Goal: Task Accomplishment & Management: Manage account settings

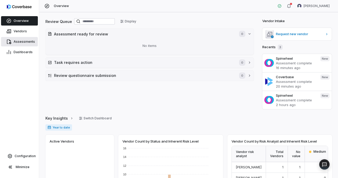
click at [25, 41] on span "Assessments" at bounding box center [24, 42] width 21 height 4
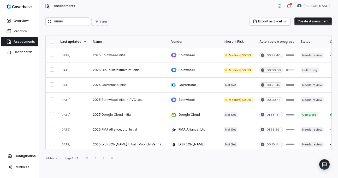
click at [20, 26] on div "Overview" at bounding box center [19, 21] width 39 height 10
click at [22, 22] on span "Overview" at bounding box center [21, 21] width 15 height 4
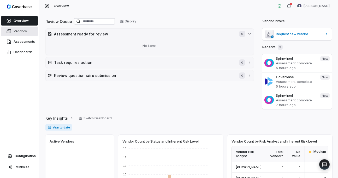
click at [22, 34] on link "Vendors" at bounding box center [19, 31] width 37 height 9
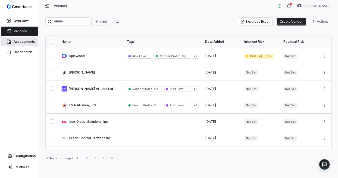
click at [24, 42] on span "Assessments" at bounding box center [24, 42] width 21 height 4
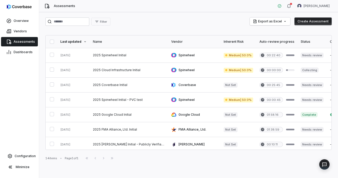
click at [60, 7] on span "Assessments" at bounding box center [64, 6] width 21 height 4
click at [20, 52] on span "Dashboards" at bounding box center [23, 52] width 19 height 4
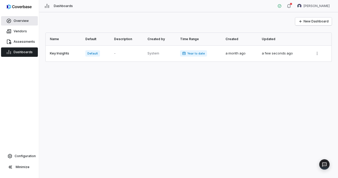
click at [20, 20] on span "Overview" at bounding box center [21, 21] width 15 height 4
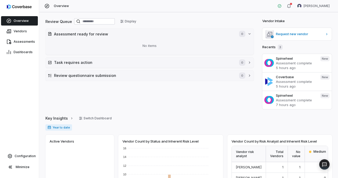
scroll to position [0, 0]
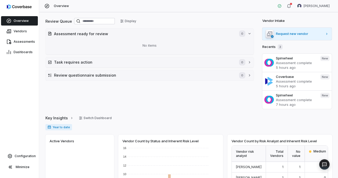
click at [286, 36] on span "Request new vendor" at bounding box center [299, 34] width 47 height 4
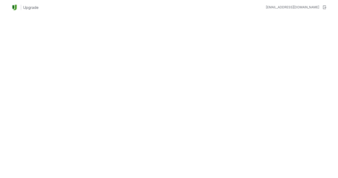
type textarea "*"
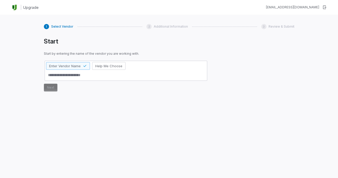
click at [97, 74] on textarea at bounding box center [126, 75] width 160 height 9
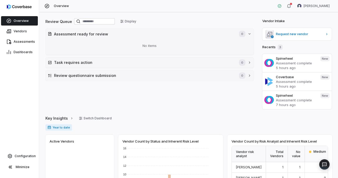
click at [56, 5] on span "Overview" at bounding box center [61, 6] width 15 height 4
click at [132, 23] on button "Display" at bounding box center [128, 21] width 22 height 8
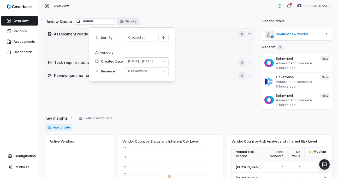
click at [132, 23] on button "Display" at bounding box center [128, 21] width 22 height 8
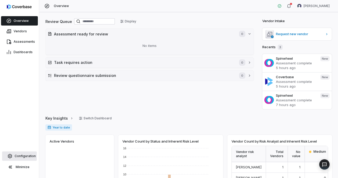
click at [21, 155] on span "Configuration" at bounding box center [25, 156] width 21 height 4
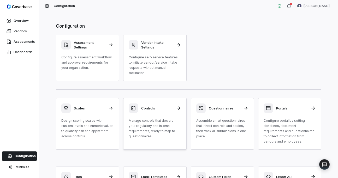
click at [169, 116] on div "Controls Manage controls that declare your regulatory and internal requirements…" at bounding box center [155, 122] width 52 height 36
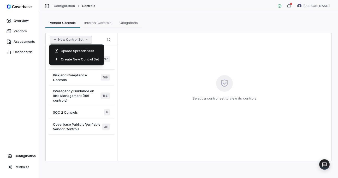
click at [66, 40] on button "New Control Set" at bounding box center [71, 40] width 42 height 8
click at [102, 35] on div "New Control Set Search" at bounding box center [82, 39] width 72 height 13
click at [87, 40] on icon "button" at bounding box center [87, 40] width 4 height 4
click at [82, 60] on div "Create New Control Set" at bounding box center [76, 59] width 51 height 8
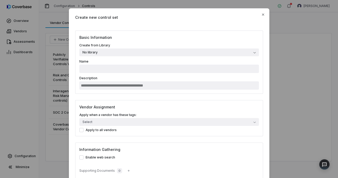
click at [115, 50] on button "No library" at bounding box center [169, 53] width 180 height 8
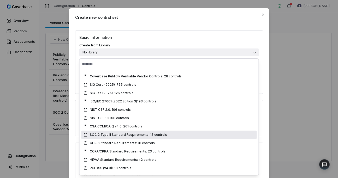
click at [161, 133] on span "SOC 2 Type II Standard Requirements: 18 controls" at bounding box center [128, 135] width 77 height 4
type input "**********"
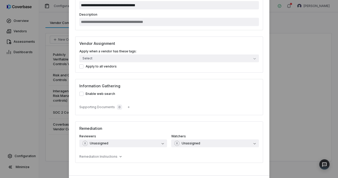
scroll to position [88, 0]
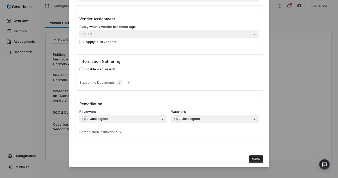
click at [260, 161] on button "Save" at bounding box center [256, 160] width 14 height 8
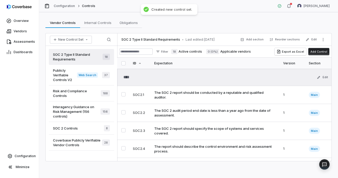
click at [90, 127] on div "SOC 2 Controls 8" at bounding box center [81, 128] width 65 height 13
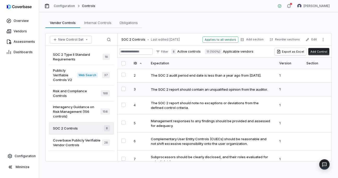
scroll to position [53, 0]
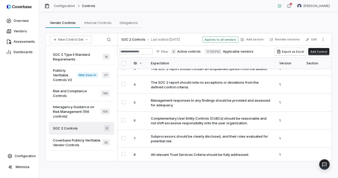
click at [76, 55] on span "SOC 2 Type II Standard Requirements" at bounding box center [78, 56] width 50 height 9
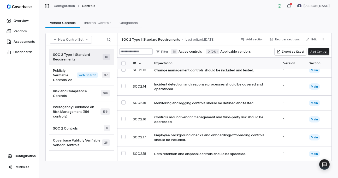
scroll to position [233, 0]
click at [86, 116] on span "Interagency Guidance on Risk Management (156 controls)" at bounding box center [77, 112] width 48 height 14
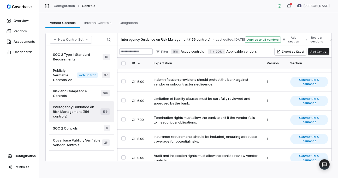
scroll to position [1745, 0]
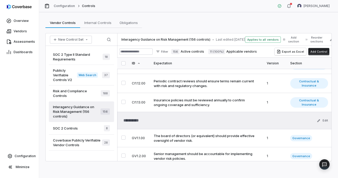
click at [75, 92] on span "Risk and Compliance Controls" at bounding box center [77, 93] width 48 height 9
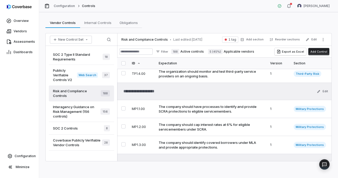
scroll to position [131, 0]
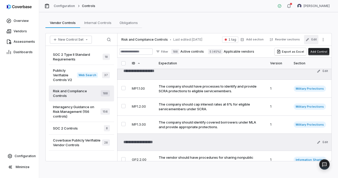
click at [315, 39] on button "Edit" at bounding box center [311, 39] width 14 height 9
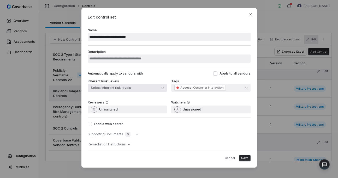
scroll to position [0, 0]
click at [250, 14] on icon "button" at bounding box center [251, 15] width 4 height 4
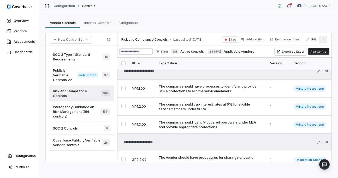
click at [322, 40] on icon "More actions" at bounding box center [323, 40] width 4 height 4
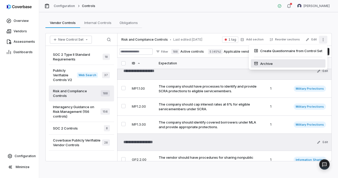
click at [272, 63] on div "Archive" at bounding box center [288, 64] width 75 height 8
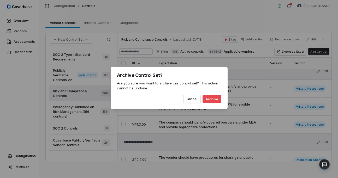
click at [219, 100] on button "Archive" at bounding box center [212, 99] width 19 height 8
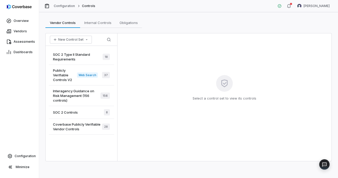
click at [72, 75] on span "Publicly Verifiable Controls V2" at bounding box center [65, 75] width 24 height 14
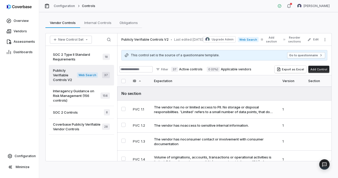
click at [70, 101] on span "Interagency Guidance on Risk Management (156 controls)" at bounding box center [77, 96] width 48 height 14
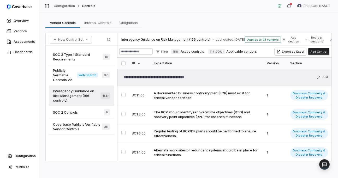
click at [65, 77] on span "Publicly Verifiable Controls V2" at bounding box center [65, 75] width 24 height 14
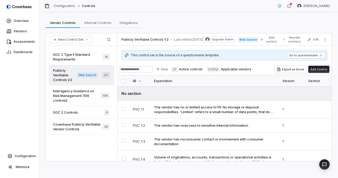
click at [70, 133] on div "Coverbase Publicly Verifiable Vendor Controls 28" at bounding box center [81, 127] width 65 height 16
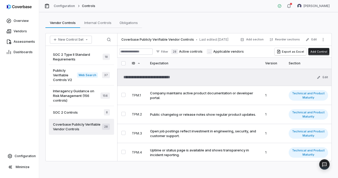
type textarea "*"
click at [315, 38] on button "Edit" at bounding box center [311, 39] width 14 height 9
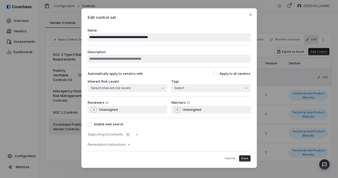
click at [102, 124] on label "Enable web search" at bounding box center [169, 124] width 163 height 4
click at [92, 124] on button "Enable web search" at bounding box center [90, 124] width 4 height 4
click at [133, 90] on button "Select inherent risk levels" at bounding box center [127, 88] width 79 height 8
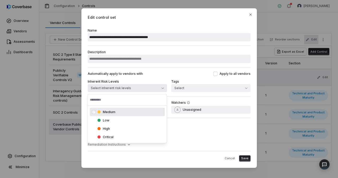
click at [160, 78] on div "Automatically apply to vendors with Apply to all vendors Inherent Risk Levels S…" at bounding box center [169, 81] width 163 height 29
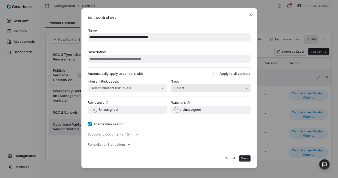
click at [185, 89] on button "Select" at bounding box center [210, 88] width 79 height 8
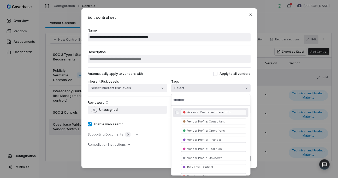
click at [185, 89] on button "Select" at bounding box center [210, 88] width 79 height 8
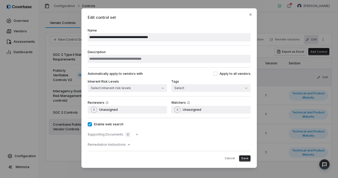
click at [218, 73] on button "Apply to all vendors" at bounding box center [215, 74] width 4 height 4
click at [245, 160] on span "Save" at bounding box center [244, 159] width 7 height 4
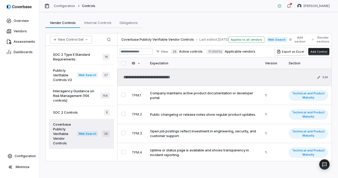
click at [65, 77] on span "Publicly Verifiable Controls V2" at bounding box center [65, 75] width 24 height 14
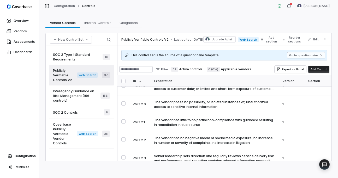
scroll to position [165, 0]
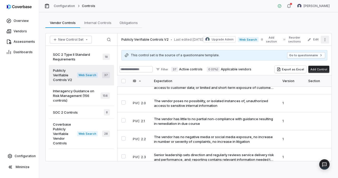
click at [327, 37] on button "More actions" at bounding box center [325, 40] width 8 height 8
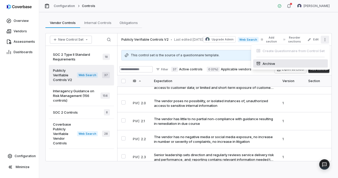
click at [271, 66] on div "Archive" at bounding box center [290, 64] width 75 height 8
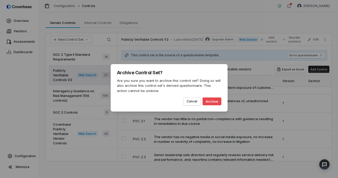
click at [215, 103] on button "Archive" at bounding box center [212, 102] width 19 height 8
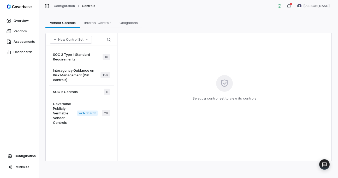
click at [86, 94] on div "SOC 2 Controls 8" at bounding box center [81, 92] width 65 height 13
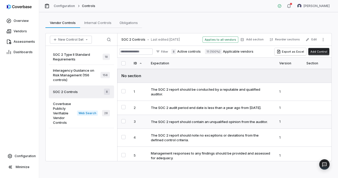
scroll to position [53, 0]
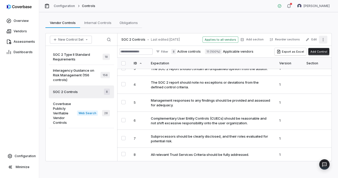
click at [322, 38] on icon "More actions" at bounding box center [323, 40] width 4 height 4
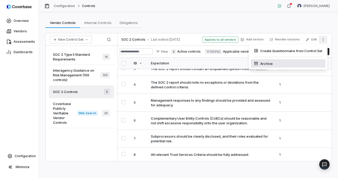
click at [268, 67] on div "Archive" at bounding box center [288, 64] width 75 height 8
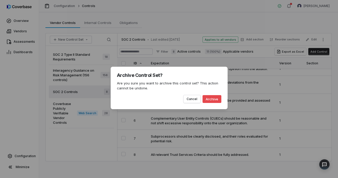
click at [211, 100] on button "Archive" at bounding box center [212, 99] width 19 height 8
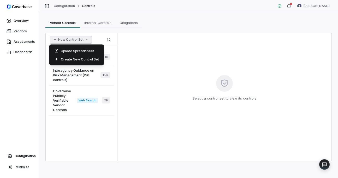
click at [78, 42] on button "New Control Set" at bounding box center [71, 40] width 42 height 8
click at [78, 62] on div "Create New Control Set" at bounding box center [76, 59] width 51 height 8
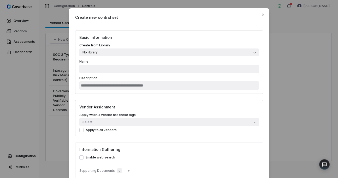
click at [109, 53] on button "No library" at bounding box center [169, 53] width 180 height 8
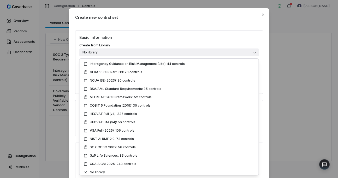
scroll to position [133, 0]
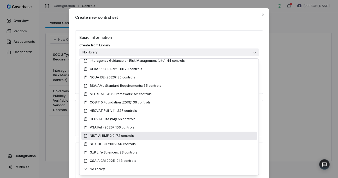
click at [125, 134] on span "NIST AI RMF 2.0: 72 controls" at bounding box center [112, 136] width 44 height 4
type input "**********"
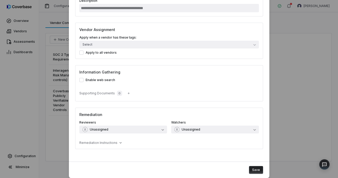
scroll to position [88, 0]
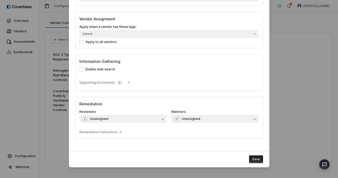
click at [261, 160] on button "Save" at bounding box center [256, 160] width 14 height 8
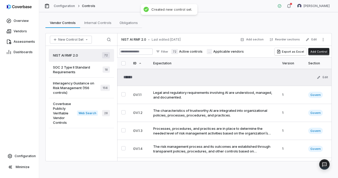
type textarea "*"
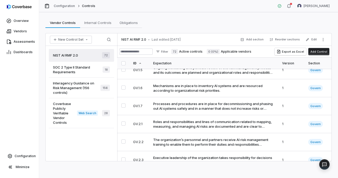
scroll to position [97, 0]
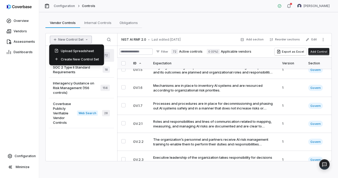
click at [75, 42] on button "New Control Set" at bounding box center [71, 40] width 42 height 8
click at [77, 58] on div "Create New Control Set" at bounding box center [76, 59] width 51 height 8
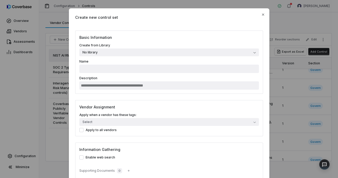
click at [130, 54] on button "No library" at bounding box center [169, 53] width 180 height 8
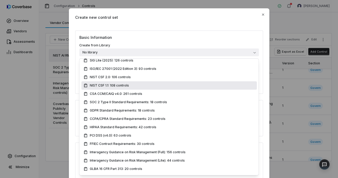
scroll to position [31, 0]
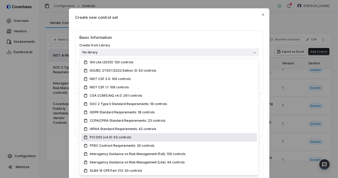
click at [140, 136] on div "PCI DSS (v4.0): 63 controls" at bounding box center [169, 138] width 171 height 4
type input "**********"
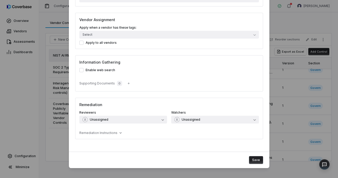
scroll to position [88, 0]
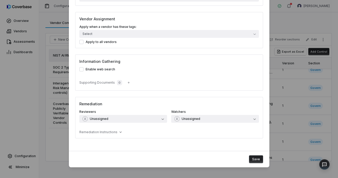
click at [257, 160] on button "Save" at bounding box center [256, 160] width 14 height 8
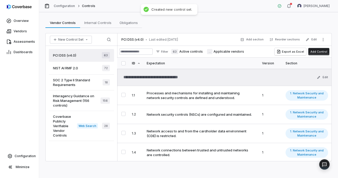
type textarea "*"
click at [21, 158] on span "Configuration" at bounding box center [25, 156] width 21 height 4
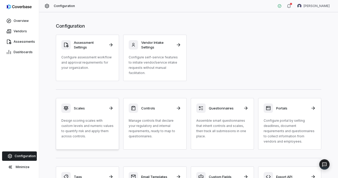
click at [102, 113] on div "Scales Design scoring scales with custom levels and numeric values to quantify …" at bounding box center [87, 122] width 52 height 36
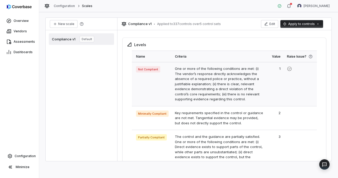
click at [148, 70] on span "Not Compliant" at bounding box center [148, 69] width 24 height 6
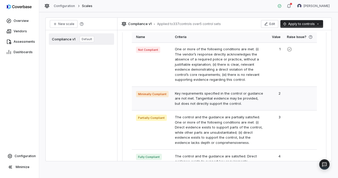
scroll to position [36, 0]
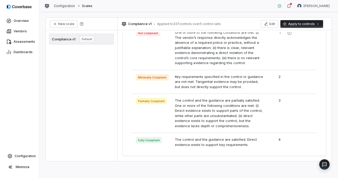
click at [62, 5] on link "Configuration" at bounding box center [64, 6] width 21 height 4
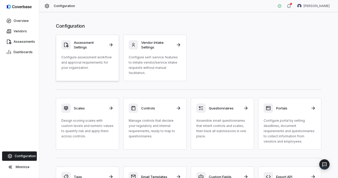
click at [102, 55] on div "Assessment Settings Configure assessment workflow and approval requirements for…" at bounding box center [87, 55] width 52 height 30
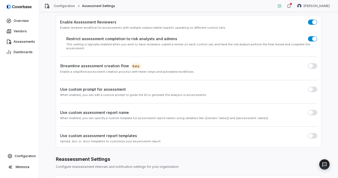
scroll to position [36, 0]
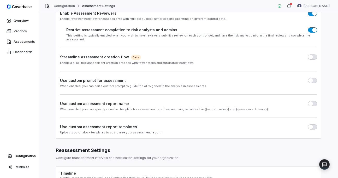
click at [315, 125] on button "button" at bounding box center [312, 127] width 9 height 5
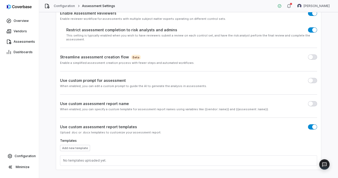
scroll to position [77, 0]
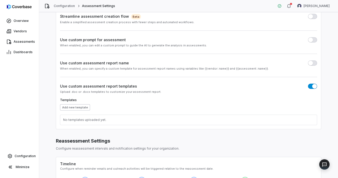
click at [76, 104] on button "Add new template" at bounding box center [75, 107] width 30 height 6
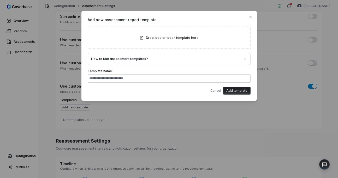
type input "**********"
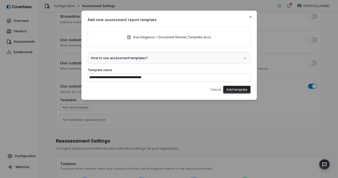
click at [166, 60] on button "How to use assessment templates?" at bounding box center [169, 57] width 162 height 11
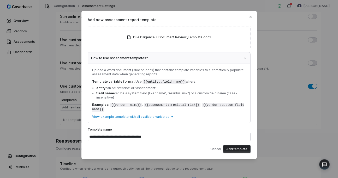
click at [167, 58] on button "How to use assessment templates?" at bounding box center [169, 57] width 162 height 11
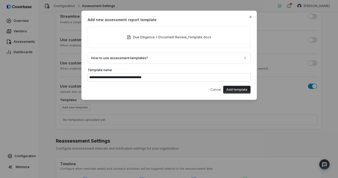
click at [244, 92] on button "Add template" at bounding box center [236, 90] width 27 height 8
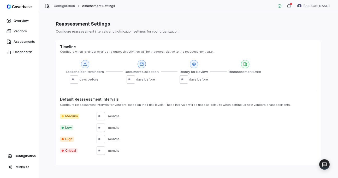
scroll to position [219, 0]
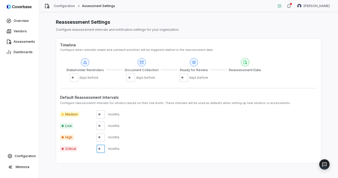
click at [102, 145] on input "number" at bounding box center [101, 149] width 8 height 8
click at [102, 136] on input "number" at bounding box center [101, 137] width 8 height 8
click at [99, 145] on input "number" at bounding box center [101, 149] width 8 height 8
type input "**"
click at [100, 110] on input "number" at bounding box center [101, 114] width 8 height 8
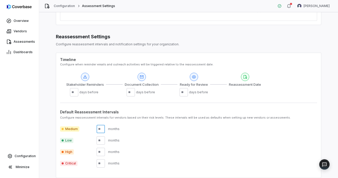
scroll to position [197, 0]
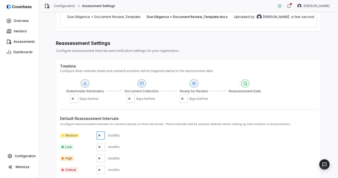
type input "**"
drag, startPoint x: 76, startPoint y: 96, endPoint x: 65, endPoint y: 96, distance: 11.2
click at [65, 96] on div "Timeline Configure when reminder emails and outreach activities will be trigger…" at bounding box center [188, 83] width 257 height 40
click at [167, 117] on label "Default Reassessment Intervals" at bounding box center [188, 118] width 257 height 5
click at [74, 97] on input "number" at bounding box center [74, 99] width 8 height 8
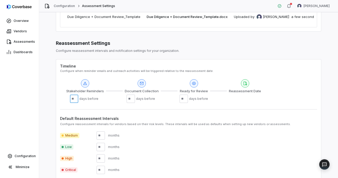
type input "**"
click at [193, 127] on div "Medium ** months Low months High months Critical ** months" at bounding box center [188, 150] width 257 height 47
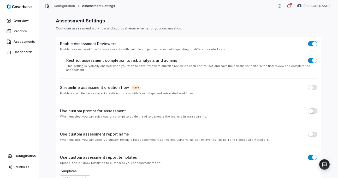
scroll to position [4, 0]
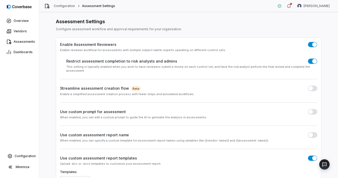
click at [313, 86] on span "button" at bounding box center [310, 88] width 5 height 5
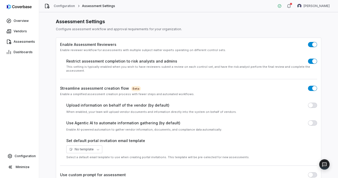
click at [315, 103] on button "button" at bounding box center [312, 105] width 9 height 5
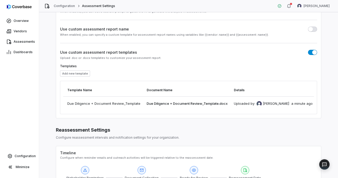
scroll to position [0, 0]
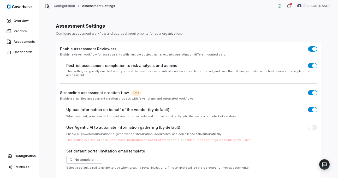
click at [64, 7] on link "Configuration" at bounding box center [64, 6] width 21 height 4
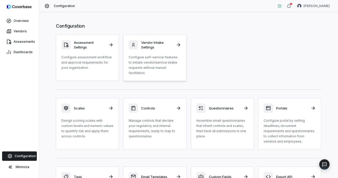
click at [155, 42] on h3 "Vendor Intake Settings" at bounding box center [156, 44] width 31 height 9
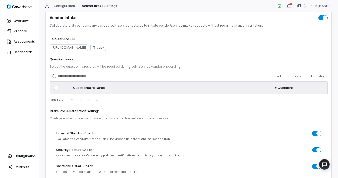
scroll to position [30, 0]
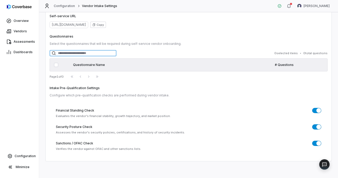
click at [105, 53] on input "search" at bounding box center [83, 53] width 67 height 6
type input "*"
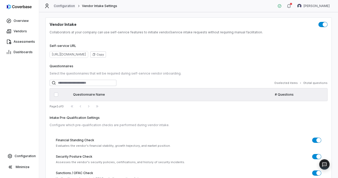
click at [69, 6] on link "Configuration" at bounding box center [64, 6] width 21 height 4
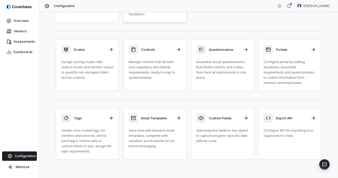
scroll to position [62, 0]
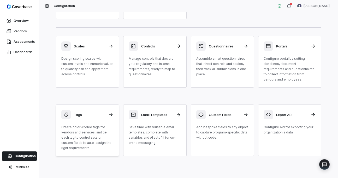
click at [93, 121] on div "Tags Create color-coded tags for vendors and services, and tie each tag to cont…" at bounding box center [87, 130] width 52 height 41
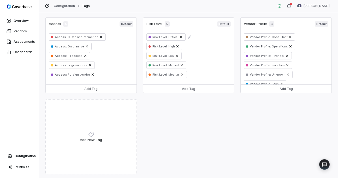
click at [169, 39] on span "Risk Level : Critical" at bounding box center [166, 37] width 26 height 4
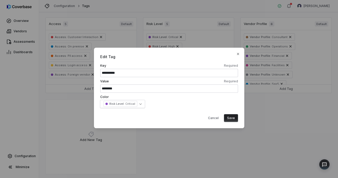
click at [108, 91] on input "********" at bounding box center [169, 89] width 138 height 8
type input "**********"
click at [233, 119] on button "Save" at bounding box center [231, 118] width 14 height 8
select select
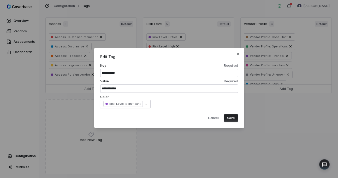
select select
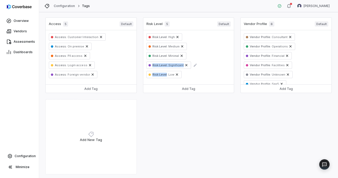
drag, startPoint x: 166, startPoint y: 75, endPoint x: 165, endPoint y: 62, distance: 13.8
click at [165, 62] on div "Risk Level : High Risk Level : Medium Risk Level : Minimal Risk Level : Signifi…" at bounding box center [188, 57] width 91 height 54
click at [213, 105] on div "Access 5 Default Access : Customer Interaction Access : On premise Access : PII…" at bounding box center [188, 97] width 286 height 160
click at [225, 24] on span "Default" at bounding box center [224, 23] width 14 height 5
click at [163, 65] on span "Risk Level :" at bounding box center [160, 65] width 15 height 4
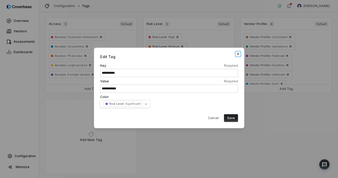
click at [238, 55] on icon "button" at bounding box center [238, 54] width 4 height 4
select select
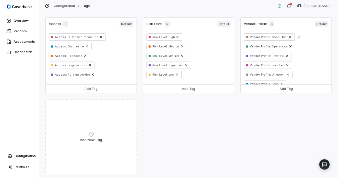
click at [289, 38] on icon "Remove" at bounding box center [290, 37] width 4 height 4
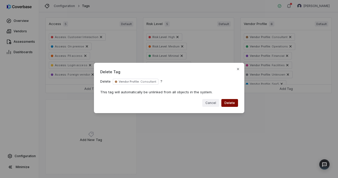
click at [211, 106] on button "Cancel" at bounding box center [210, 103] width 17 height 8
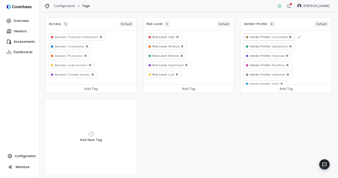
click at [289, 37] on icon "Remove" at bounding box center [290, 37] width 2 height 2
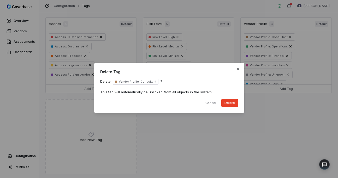
click at [233, 103] on button "Delete" at bounding box center [229, 103] width 17 height 8
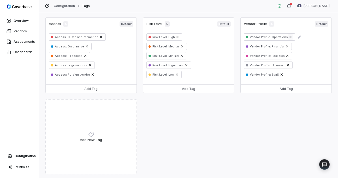
click at [289, 37] on icon "Remove" at bounding box center [291, 37] width 4 height 4
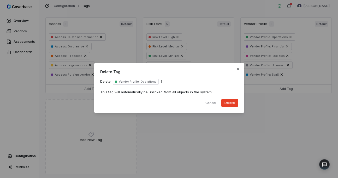
click at [232, 102] on button "Delete" at bounding box center [229, 103] width 17 height 8
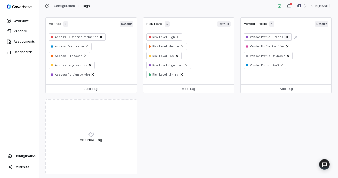
click at [286, 38] on icon "Remove" at bounding box center [287, 37] width 2 height 2
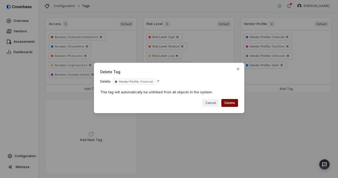
click at [207, 104] on button "Cancel" at bounding box center [210, 103] width 17 height 8
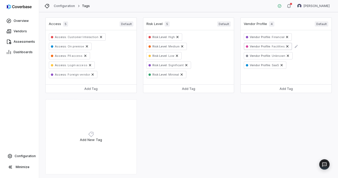
click at [285, 48] on icon "Remove" at bounding box center [287, 46] width 4 height 4
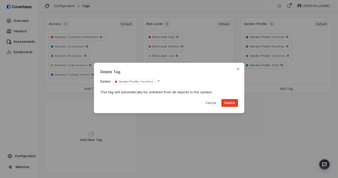
click at [231, 101] on button "Delete" at bounding box center [229, 103] width 17 height 8
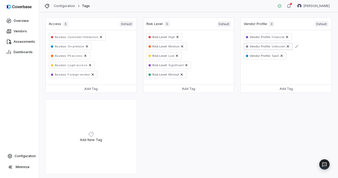
click at [287, 46] on icon "Remove" at bounding box center [288, 46] width 2 height 2
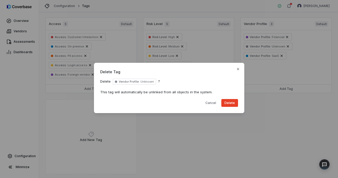
click at [225, 105] on button "Delete" at bounding box center [229, 103] width 17 height 8
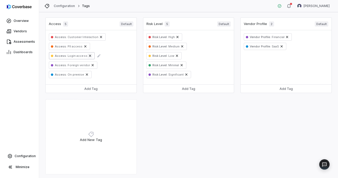
click at [89, 56] on icon "Remove" at bounding box center [90, 56] width 2 height 2
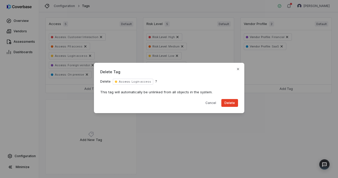
click at [228, 104] on button "Delete" at bounding box center [229, 103] width 17 height 8
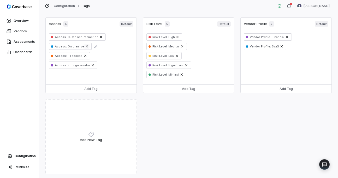
click at [85, 46] on icon "Remove" at bounding box center [87, 46] width 4 height 4
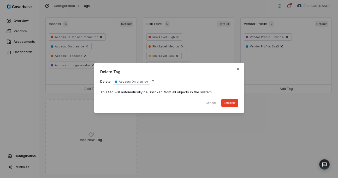
click at [228, 104] on button "Delete" at bounding box center [229, 103] width 17 height 8
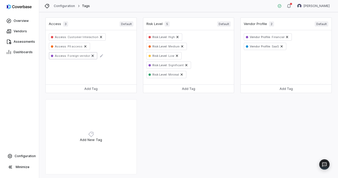
click at [91, 57] on icon "Remove" at bounding box center [93, 56] width 4 height 4
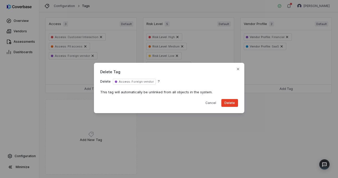
click at [236, 103] on button "Delete" at bounding box center [229, 103] width 17 height 8
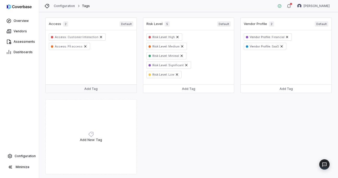
click at [91, 89] on button "Add Tag" at bounding box center [91, 89] width 91 height 8
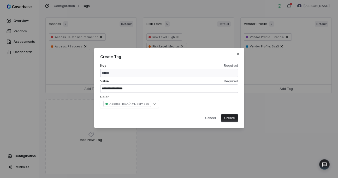
type input "**********"
click at [232, 118] on button "Create" at bounding box center [229, 118] width 17 height 8
select select
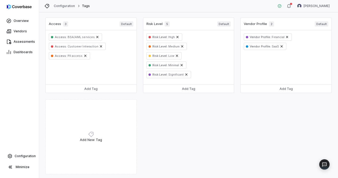
click at [71, 23] on div "Access 3 Default" at bounding box center [91, 24] width 91 height 13
click at [66, 23] on span "3" at bounding box center [65, 23] width 5 height 5
click at [95, 37] on icon "Remove" at bounding box center [97, 37] width 4 height 4
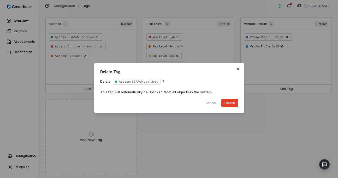
click at [234, 105] on button "Delete" at bounding box center [229, 103] width 17 height 8
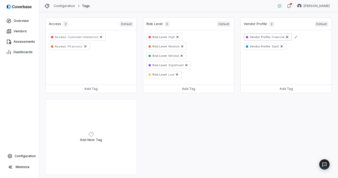
click at [286, 37] on icon "Remove" at bounding box center [287, 37] width 2 height 2
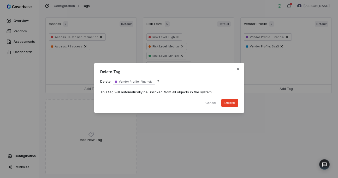
click at [231, 103] on button "Delete" at bounding box center [229, 103] width 17 height 8
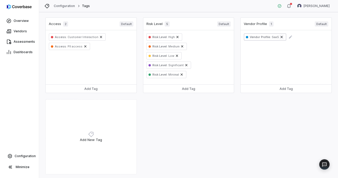
click at [281, 36] on icon "Remove" at bounding box center [282, 37] width 4 height 4
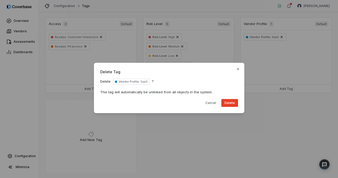
click at [228, 105] on button "Delete" at bounding box center [229, 103] width 17 height 8
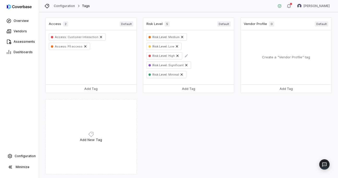
click at [163, 58] on span "Risk Level : High" at bounding box center [164, 55] width 36 height 7
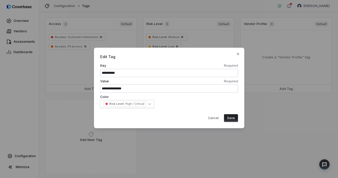
type input "**********"
click at [231, 115] on button "Save" at bounding box center [231, 118] width 14 height 8
select select
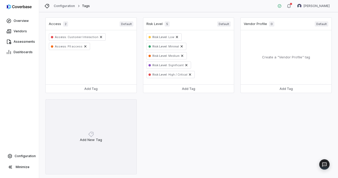
click at [105, 142] on div "Add New Tag" at bounding box center [90, 136] width 91 height 75
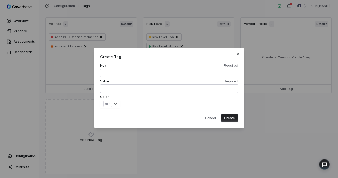
click at [241, 52] on div "Create Tag Key Required Value Required Color : * * * * * * * * * Cancel Create …" at bounding box center [169, 88] width 150 height 81
click at [238, 53] on icon "button" at bounding box center [238, 54] width 4 height 4
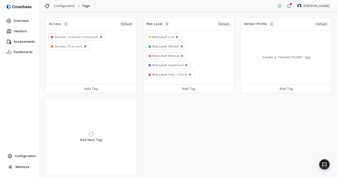
click at [302, 64] on div "Create a " Vendor Profile " tag" at bounding box center [286, 57] width 85 height 48
click at [291, 87] on button "Add Tag" at bounding box center [286, 89] width 91 height 8
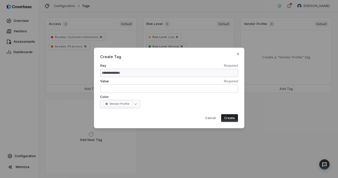
click at [131, 107] on body "**********" at bounding box center [169, 89] width 338 height 178
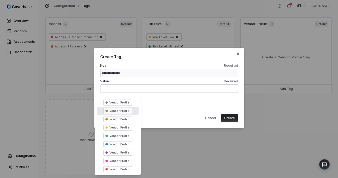
click at [168, 111] on div "**********" at bounding box center [169, 89] width 338 height 100
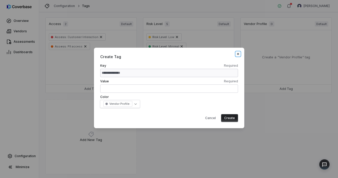
click at [239, 52] on icon "button" at bounding box center [238, 54] width 4 height 4
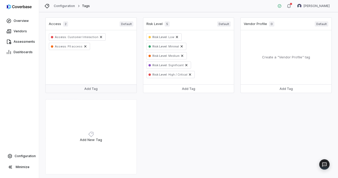
click at [92, 90] on button "Add Tag" at bounding box center [91, 89] width 91 height 8
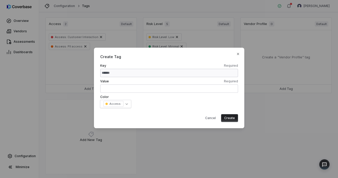
click at [123, 92] on input "text" at bounding box center [169, 89] width 138 height 8
type input "**********"
click at [232, 117] on button "Create" at bounding box center [229, 118] width 17 height 8
select select
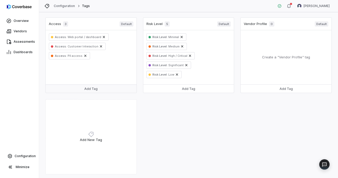
click at [93, 88] on button "Add Tag" at bounding box center [91, 89] width 91 height 8
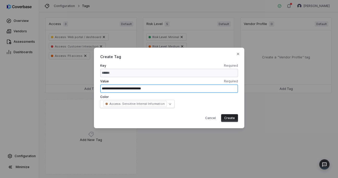
type input "**********"
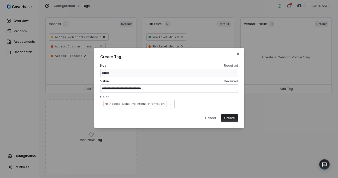
click at [233, 118] on button "Create" at bounding box center [229, 118] width 17 height 8
select select
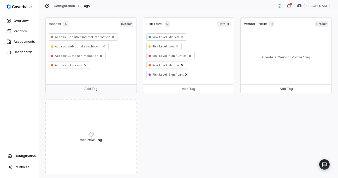
click at [100, 90] on button "Add Tag" at bounding box center [91, 89] width 91 height 8
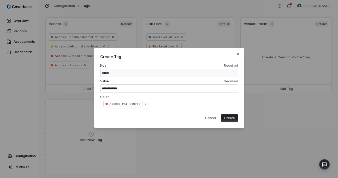
type input "**********"
click at [234, 118] on button "Create" at bounding box center [229, 118] width 17 height 8
select select
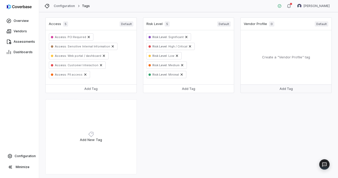
click at [290, 89] on button "Add Tag" at bounding box center [286, 89] width 91 height 8
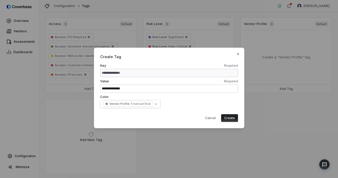
type input "**********"
click at [235, 119] on button "Create" at bounding box center [229, 118] width 17 height 8
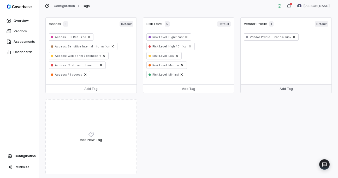
click at [288, 86] on button "Add Tag" at bounding box center [286, 89] width 91 height 8
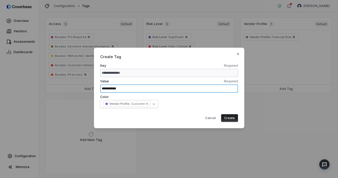
click at [110, 89] on input "**********" at bounding box center [169, 89] width 138 height 8
type input "**********"
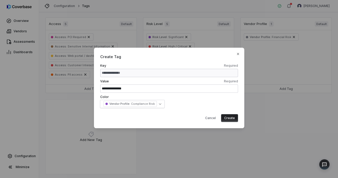
click at [227, 120] on button "Create" at bounding box center [229, 118] width 17 height 8
select select
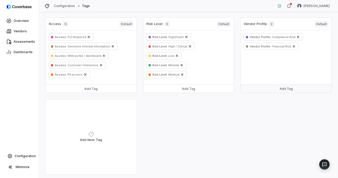
click at [269, 88] on button "Add Tag" at bounding box center [286, 89] width 91 height 8
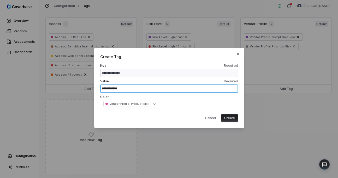
type input "**********"
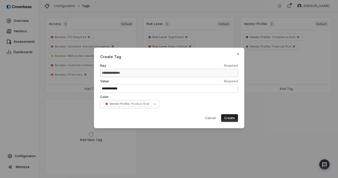
click at [233, 121] on button "Create" at bounding box center [229, 118] width 17 height 8
select select
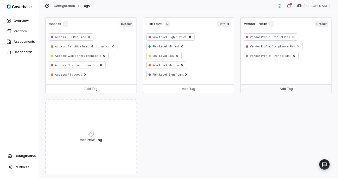
click at [270, 89] on button "Add Tag" at bounding box center [286, 89] width 91 height 8
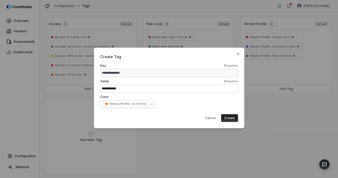
type input "**********"
click at [230, 118] on button "Create" at bounding box center [229, 118] width 17 height 8
select select
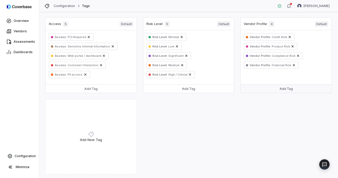
click at [288, 92] on button "Add Tag" at bounding box center [286, 89] width 91 height 8
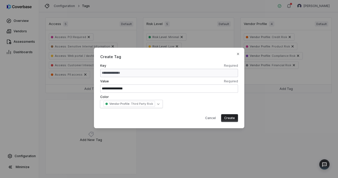
type input "**********"
click at [221, 114] on button "Create" at bounding box center [229, 118] width 17 height 8
select select
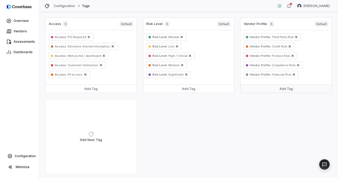
click at [311, 92] on button "Add Tag" at bounding box center [286, 89] width 91 height 8
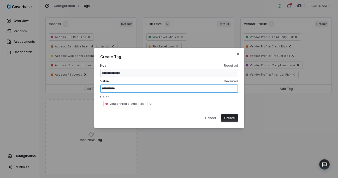
type input "**********"
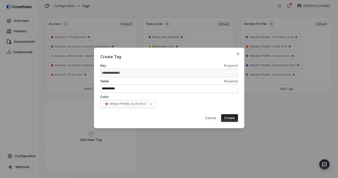
click at [231, 116] on button "Create" at bounding box center [229, 118] width 17 height 8
select select
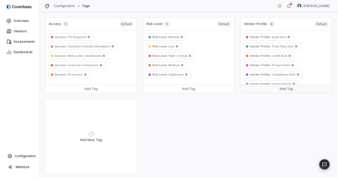
click at [267, 88] on button "Add Tag" at bounding box center [286, 89] width 91 height 8
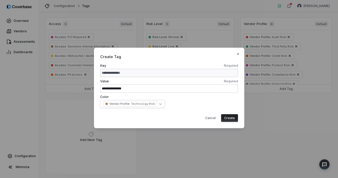
type input "**********"
click at [233, 120] on button "Create" at bounding box center [229, 118] width 17 height 8
select select
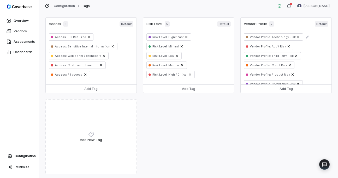
click at [267, 39] on span "Vendor Profile : Technology Risk" at bounding box center [273, 36] width 59 height 7
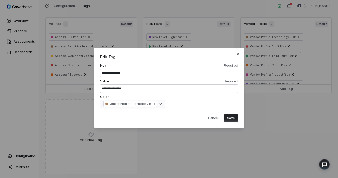
click at [134, 105] on body "**********" at bounding box center [169, 89] width 338 height 178
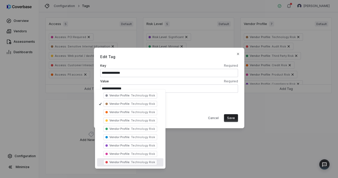
select select "***"
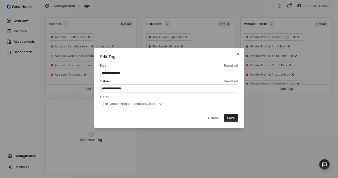
click at [234, 119] on button "Save" at bounding box center [231, 118] width 14 height 8
select select
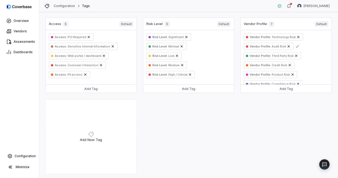
click at [266, 45] on span "Vendor Profile :" at bounding box center [260, 47] width 21 height 4
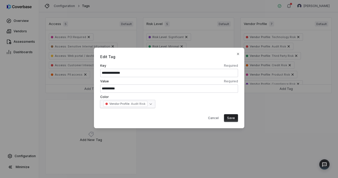
click at [146, 100] on body "**********" at bounding box center [169, 89] width 338 height 178
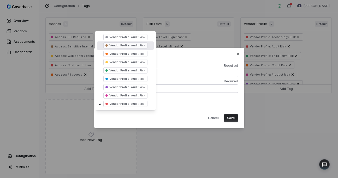
select select "*****"
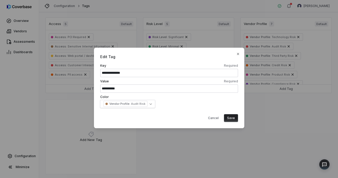
click at [231, 119] on button "Save" at bounding box center [231, 118] width 14 height 8
select select
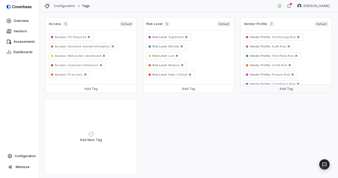
click at [256, 89] on button "Add Tag" at bounding box center [286, 89] width 91 height 8
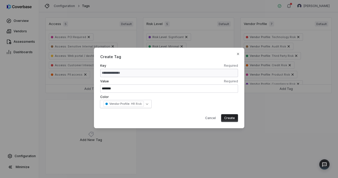
type input "*******"
click at [236, 119] on button "Create" at bounding box center [229, 118] width 17 height 8
select select
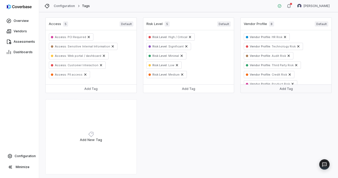
click at [288, 89] on button "Add Tag" at bounding box center [286, 89] width 91 height 8
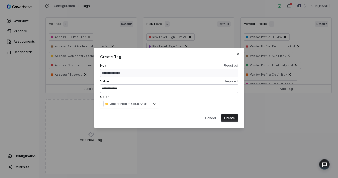
type input "**********"
click at [233, 119] on button "Create" at bounding box center [229, 118] width 17 height 8
select select
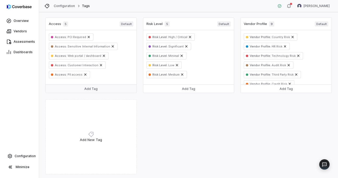
click at [95, 90] on button "Add Tag" at bounding box center [91, 89] width 91 height 8
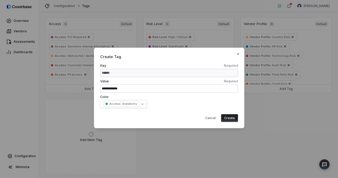
type input "**********"
click at [235, 119] on button "Create" at bounding box center [229, 118] width 17 height 8
select select
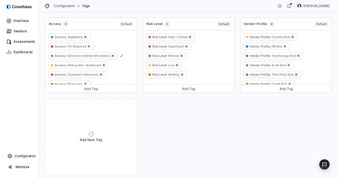
click at [78, 55] on span "Sensitive Internal Information" at bounding box center [88, 56] width 43 height 4
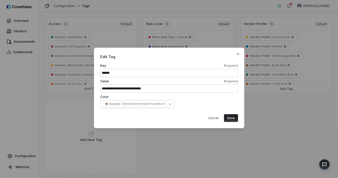
click at [112, 89] on input "**********" at bounding box center [169, 89] width 138 height 8
click at [119, 89] on input "**********" at bounding box center [169, 89] width 138 height 8
type input "**********"
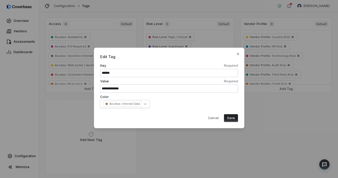
click at [224, 114] on button "Save" at bounding box center [231, 118] width 14 height 8
select select
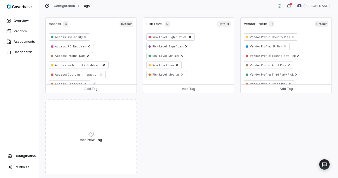
click at [71, 83] on span "PII access" at bounding box center [75, 84] width 16 height 4
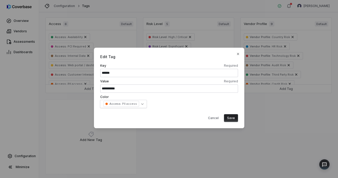
click at [115, 90] on input "**********" at bounding box center [169, 89] width 138 height 8
type input "**********"
click at [224, 114] on button "Save" at bounding box center [231, 118] width 14 height 8
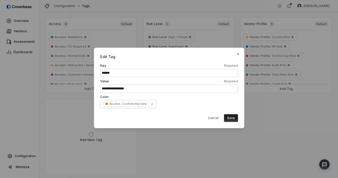
select select
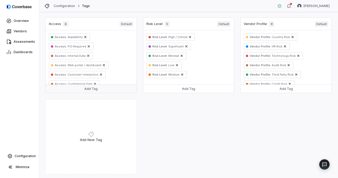
click at [102, 89] on button "Add Tag" at bounding box center [91, 89] width 91 height 8
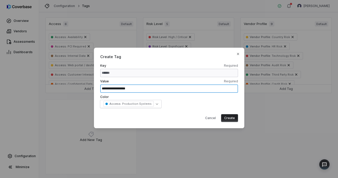
type input "**********"
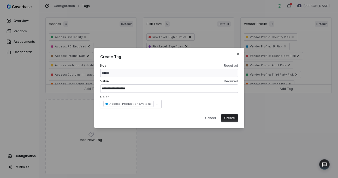
click at [230, 119] on button "Create" at bounding box center [229, 118] width 17 height 8
select select
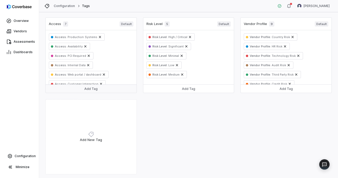
click at [97, 91] on button "Add Tag" at bounding box center [91, 89] width 91 height 8
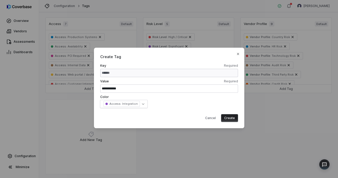
type input "**********"
click at [232, 116] on button "Create" at bounding box center [229, 118] width 17 height 8
select select
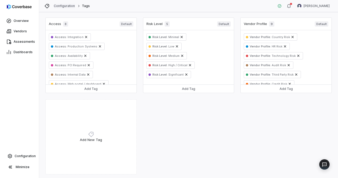
click at [68, 7] on link "Configuration" at bounding box center [64, 6] width 21 height 4
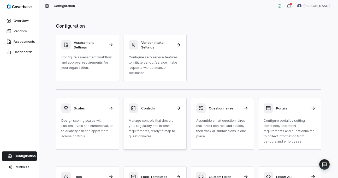
click at [160, 121] on p "Manage controls that declare your regulatory and internal requirements, ready t…" at bounding box center [155, 128] width 52 height 21
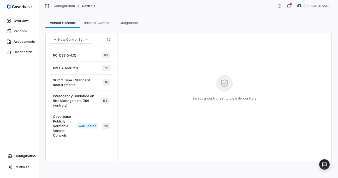
click at [71, 59] on div "PCI DSS (v4.0) 63" at bounding box center [81, 55] width 65 height 13
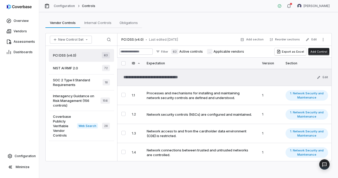
type textarea "*"
click at [315, 39] on button "Edit" at bounding box center [311, 39] width 14 height 9
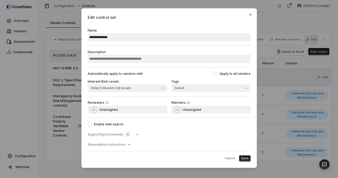
click at [189, 93] on div "Automatically apply to vendors with Apply to all vendors Inherent Risk Levels S…" at bounding box center [169, 81] width 163 height 29
click at [188, 87] on button "Select" at bounding box center [210, 88] width 79 height 8
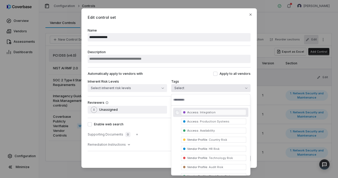
click at [195, 98] on input "text" at bounding box center [210, 99] width 75 height 11
type input "***"
click at [210, 113] on span "PCI Required" at bounding box center [208, 113] width 19 height 4
click at [158, 164] on div "**********" at bounding box center [168, 88] width 175 height 160
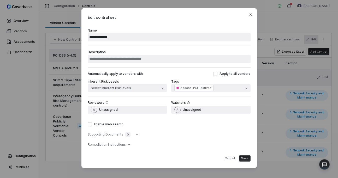
click at [246, 160] on span "Save" at bounding box center [244, 159] width 7 height 4
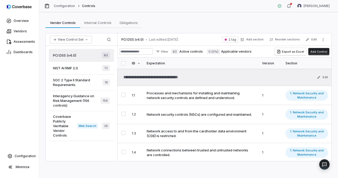
click at [77, 68] on span "NIST AI RMF 2.0" at bounding box center [65, 68] width 25 height 5
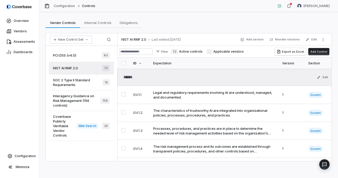
type textarea "*"
click at [68, 4] on link "Configuration" at bounding box center [64, 6] width 21 height 4
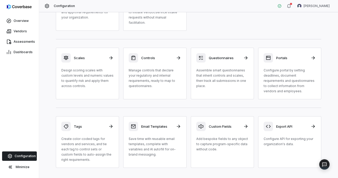
scroll to position [52, 0]
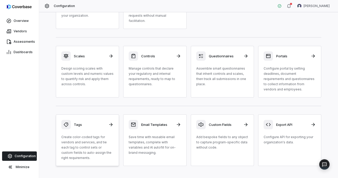
click at [93, 131] on div "Tags Create color-coded tags for vendors and services, and tie each tag to cont…" at bounding box center [87, 140] width 52 height 41
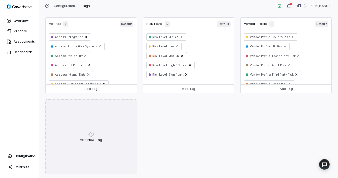
click at [91, 141] on p "Add New Tag" at bounding box center [91, 140] width 22 height 5
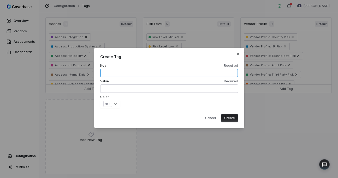
click at [120, 69] on input "text" at bounding box center [169, 73] width 138 height 8
type input "********"
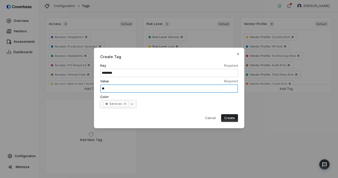
type input "**"
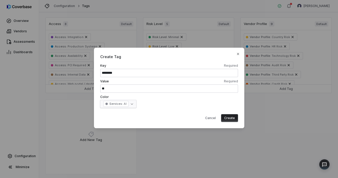
click at [130, 104] on body "Overview Vendors Assessments Dashboards Configuration Minimize Configuration Ta…" at bounding box center [169, 89] width 338 height 178
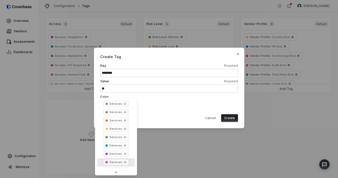
select select "****"
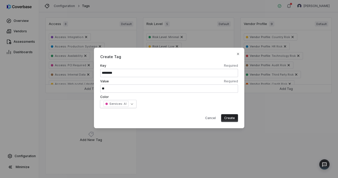
click at [234, 117] on button "Create" at bounding box center [229, 118] width 17 height 8
select select
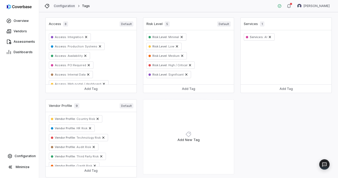
click at [63, 7] on link "Configuration" at bounding box center [64, 6] width 21 height 4
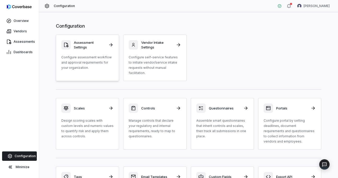
click at [101, 54] on div "Assessment Settings Configure assessment workflow and approval requirements for…" at bounding box center [87, 55] width 52 height 30
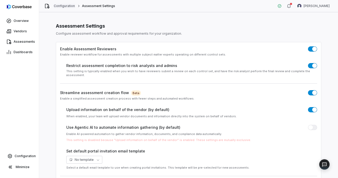
click at [66, 4] on link "Configuration" at bounding box center [64, 6] width 21 height 4
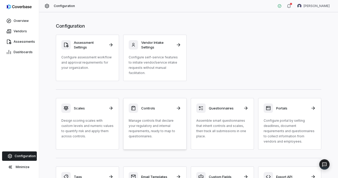
click at [145, 123] on p "Manage controls that declare your regulatory and internal requirements, ready t…" at bounding box center [155, 128] width 52 height 21
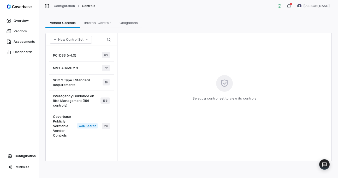
click at [77, 66] on span "NIST AI RMF 2.0" at bounding box center [65, 68] width 25 height 5
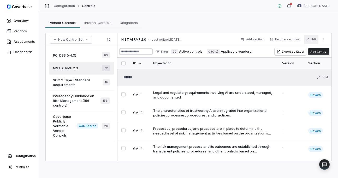
click at [312, 39] on button "Edit" at bounding box center [311, 39] width 14 height 9
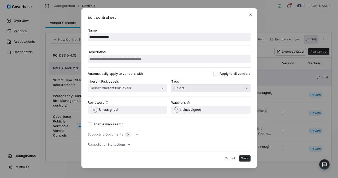
click at [225, 89] on button "Select" at bounding box center [210, 88] width 79 height 8
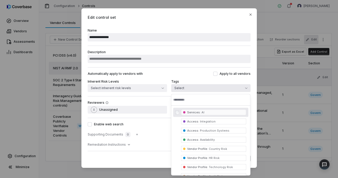
click at [207, 113] on span "Services : AI" at bounding box center [213, 113] width 65 height 6
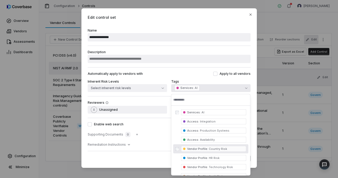
click at [159, 158] on div "Cancel Save" at bounding box center [169, 156] width 163 height 11
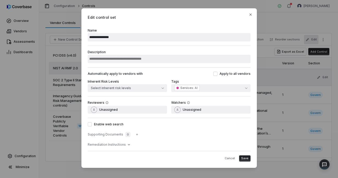
click at [247, 160] on span "Save" at bounding box center [244, 159] width 7 height 4
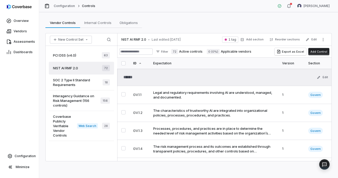
click at [89, 86] on span "SOC 2 Type II Standard Requirements" at bounding box center [78, 82] width 50 height 9
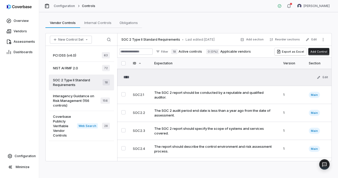
click at [321, 54] on button "Add Control" at bounding box center [318, 51] width 21 height 7
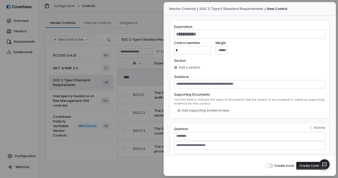
click at [153, 17] on div "Vendor Controls / SOC 2 Type II Standard Requirements / New Control Expectation…" at bounding box center [169, 89] width 338 height 178
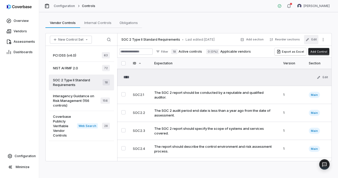
click at [313, 40] on button "Edit" at bounding box center [311, 39] width 14 height 9
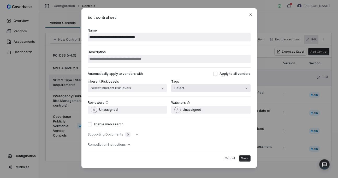
click at [195, 88] on button "Select" at bounding box center [210, 88] width 79 height 8
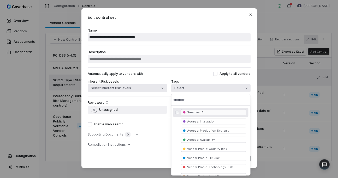
click at [160, 87] on button "Select inherent risk levels" at bounding box center [127, 88] width 79 height 8
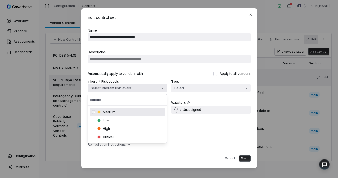
click at [113, 113] on span "Medium" at bounding box center [109, 112] width 13 height 4
click at [114, 115] on div "Medium cbsclvl_a54267cd97043de1755a190a" at bounding box center [127, 112] width 75 height 8
click at [231, 157] on button "Cancel" at bounding box center [230, 159] width 14 height 6
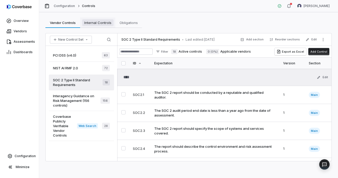
click at [98, 25] on span "Internal Controls" at bounding box center [97, 22] width 31 height 7
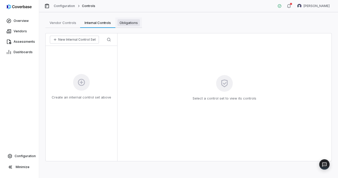
click at [132, 26] on link "Obligations Obligations" at bounding box center [128, 22] width 27 height 10
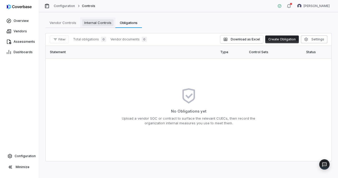
click at [96, 23] on span "Internal Controls" at bounding box center [97, 22] width 31 height 7
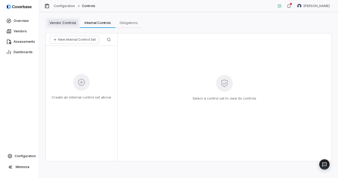
click at [69, 26] on link "Vendor Controls Vendor Controls" at bounding box center [62, 22] width 35 height 10
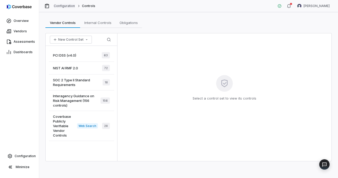
click at [61, 4] on link "Configuration" at bounding box center [64, 6] width 21 height 4
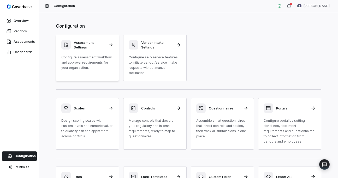
click at [95, 52] on div "Assessment Settings Configure assessment workflow and approval requirements for…" at bounding box center [87, 55] width 52 height 30
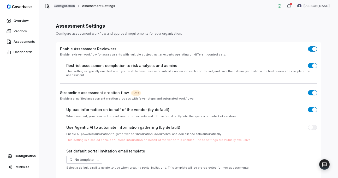
click at [71, 6] on link "Configuration" at bounding box center [64, 6] width 21 height 4
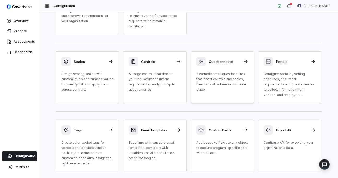
scroll to position [62, 0]
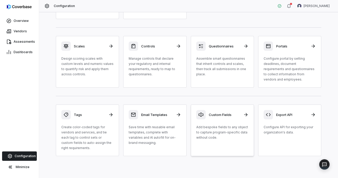
click at [235, 136] on p "Add bespoke fields to any object to capture program-specific data without code." at bounding box center [222, 133] width 52 height 16
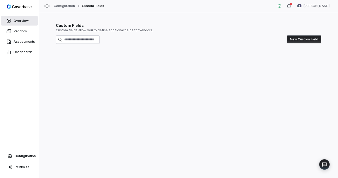
click at [23, 18] on link "Overview" at bounding box center [19, 20] width 37 height 9
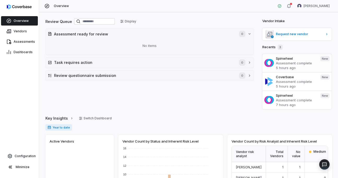
click at [306, 61] on p "Assessment complete" at bounding box center [296, 63] width 40 height 5
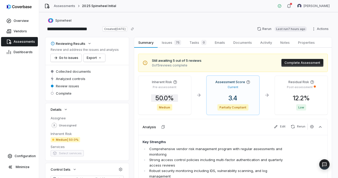
click at [167, 97] on span "50.0 %" at bounding box center [164, 99] width 27 height 8
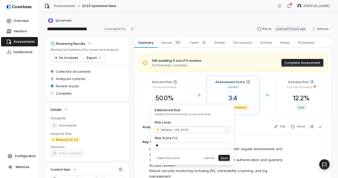
click at [202, 133] on body "**********" at bounding box center [169, 89] width 338 height 178
click at [183, 114] on html "**********" at bounding box center [169, 89] width 338 height 178
click at [189, 133] on body "**********" at bounding box center [169, 89] width 338 height 178
click at [154, 69] on html "**********" at bounding box center [169, 89] width 338 height 178
click at [154, 69] on div "Still awaiting 5 out of 5 reviews 0 of 5 reviews complete Complete Assessment" at bounding box center [232, 63] width 189 height 18
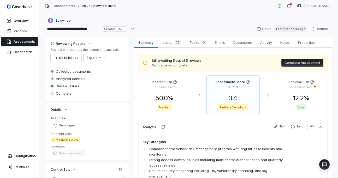
click at [61, 141] on span "Medium | 50.0%" at bounding box center [66, 139] width 30 height 5
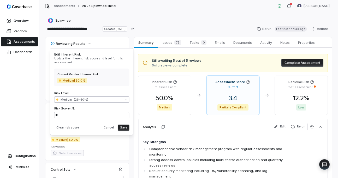
click at [80, 98] on body "**********" at bounding box center [169, 89] width 338 height 178
click at [105, 73] on html "**********" at bounding box center [169, 89] width 338 height 178
click at [96, 153] on dd "Select services" at bounding box center [87, 153] width 73 height 6
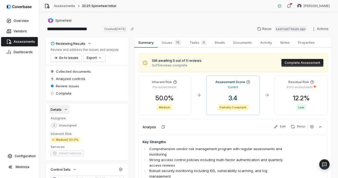
click at [64, 110] on icon "button" at bounding box center [66, 110] width 4 height 4
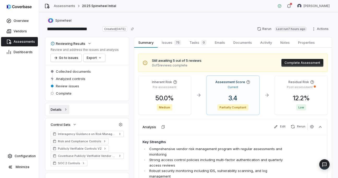
click at [64, 110] on icon "button" at bounding box center [66, 110] width 4 height 4
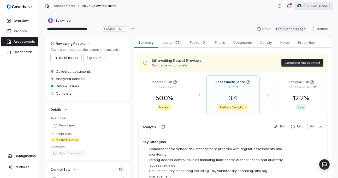
click at [315, 4] on html "**********" at bounding box center [169, 89] width 338 height 178
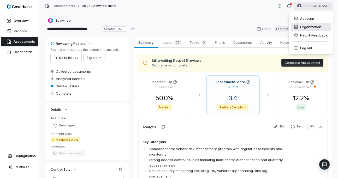
click at [312, 28] on div "Organization" at bounding box center [311, 27] width 40 height 8
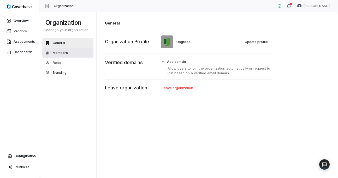
click at [69, 54] on button "Members" at bounding box center [67, 52] width 51 height 9
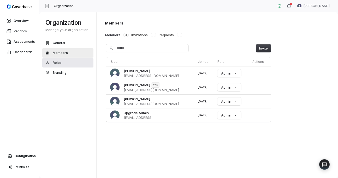
click at [68, 63] on button "Roles" at bounding box center [67, 62] width 51 height 9
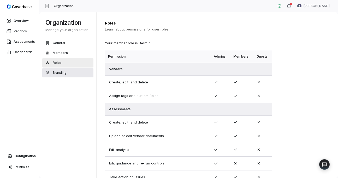
click at [63, 75] on button "Branding" at bounding box center [67, 72] width 51 height 9
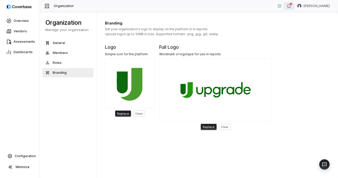
click at [291, 6] on icon "button" at bounding box center [289, 6] width 4 height 4
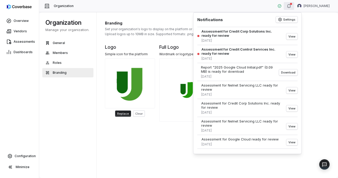
click at [291, 6] on icon "button" at bounding box center [289, 6] width 4 height 4
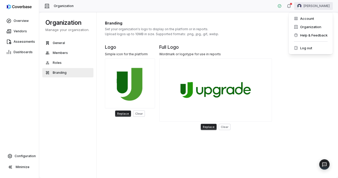
click at [311, 6] on html "Overview Vendors Assessments Dashboards Configuration Minimize Organization [PE…" at bounding box center [169, 89] width 338 height 178
click at [296, 5] on html "Overview Vendors Assessments Dashboards Configuration Minimize Organization [PE…" at bounding box center [169, 89] width 338 height 178
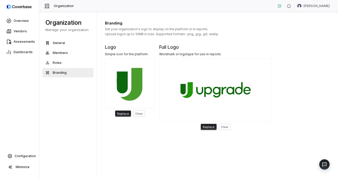
click at [291, 5] on icon "button" at bounding box center [289, 6] width 4 height 4
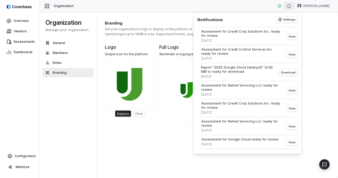
click at [291, 5] on icon "button" at bounding box center [289, 6] width 4 height 4
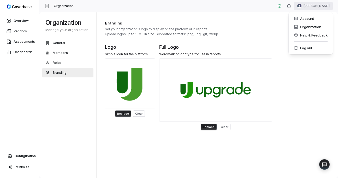
click at [315, 6] on html "Overview Vendors Assessments Dashboards Configuration Minimize Organization [PE…" at bounding box center [169, 89] width 338 height 178
click at [70, 111] on html "Overview Vendors Assessments Dashboards Configuration Minimize Organization [PE…" at bounding box center [169, 89] width 338 height 178
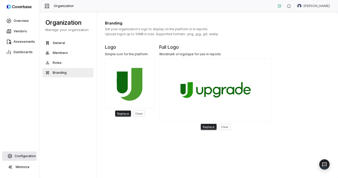
click at [20, 156] on span "Configuration" at bounding box center [25, 156] width 21 height 4
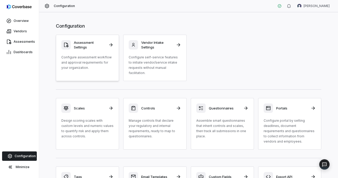
click at [95, 46] on h3 "Assessment Settings" at bounding box center [89, 44] width 31 height 9
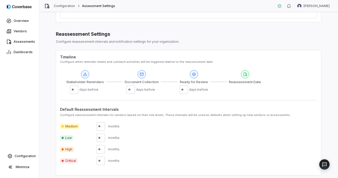
scroll to position [291, 0]
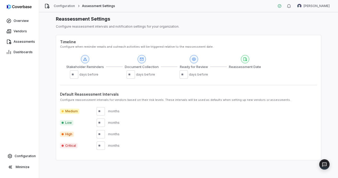
click at [72, 109] on span "Medium" at bounding box center [69, 111] width 19 height 5
click at [65, 110] on div "Medium ** months" at bounding box center [188, 111] width 257 height 8
click at [67, 109] on span "Medium" at bounding box center [69, 111] width 19 height 5
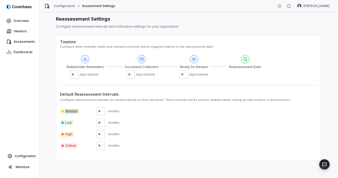
click at [67, 109] on span "Medium" at bounding box center [69, 111] width 19 height 5
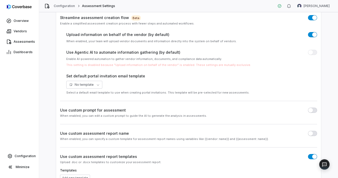
scroll to position [0, 0]
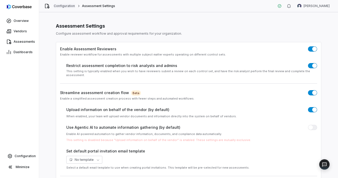
click at [62, 7] on link "Configuration" at bounding box center [64, 6] width 21 height 4
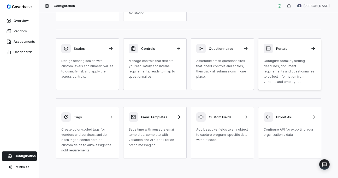
scroll to position [62, 0]
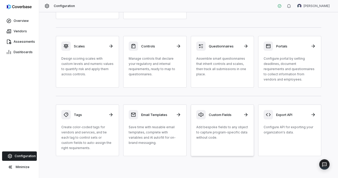
click at [230, 145] on link "Custom Fields Add bespoke fields to any object to capture program-specific data…" at bounding box center [222, 131] width 63 height 52
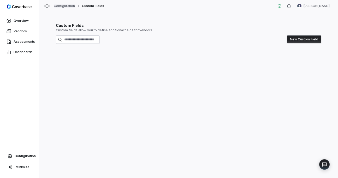
click at [68, 5] on link "Configuration" at bounding box center [64, 6] width 21 height 4
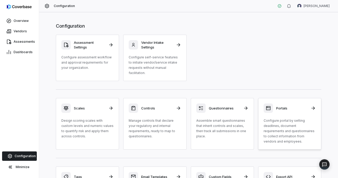
click at [282, 131] on p "Configure portal by setting deadlines, document requirements and questionnaires…" at bounding box center [290, 131] width 52 height 26
click at [225, 132] on p "Assemble smart questionnaires that inherit controls and scales, then track all …" at bounding box center [222, 128] width 52 height 21
click at [163, 140] on link "Controls Manage controls that declare your regulatory and internal requirements…" at bounding box center [154, 124] width 63 height 52
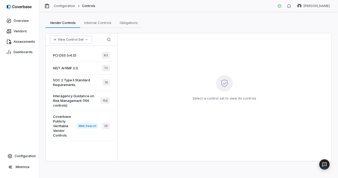
click at [77, 52] on div "PCI DSS (v4.0) 63" at bounding box center [81, 55] width 65 height 13
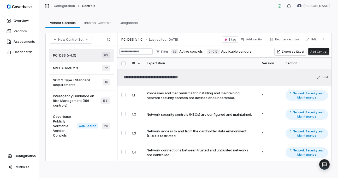
click at [77, 66] on span "NIST AI RMF 2.0" at bounding box center [65, 68] width 25 height 5
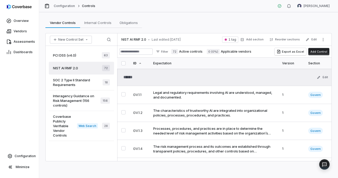
click at [83, 63] on div "NIST AI RMF 2.0 72" at bounding box center [81, 68] width 65 height 13
click at [82, 52] on div "PCI DSS (v4.0) 63" at bounding box center [81, 55] width 65 height 13
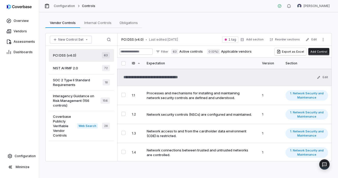
click at [82, 67] on div "NIST AI RMF 2.0 72" at bounding box center [81, 68] width 65 height 13
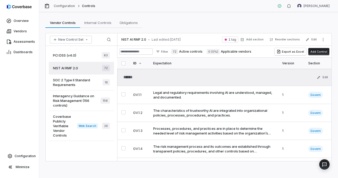
click at [82, 81] on span "SOC 2 Type II Standard Requirements" at bounding box center [78, 82] width 50 height 9
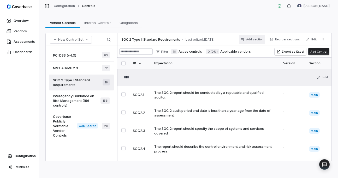
click at [256, 42] on button "Add section" at bounding box center [252, 39] width 26 height 9
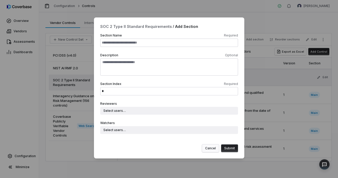
click at [208, 147] on button "Cancel" at bounding box center [210, 149] width 17 height 8
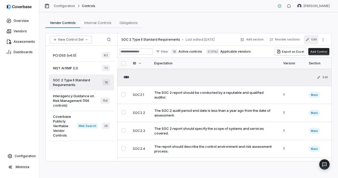
click at [311, 36] on button "Edit" at bounding box center [311, 39] width 14 height 9
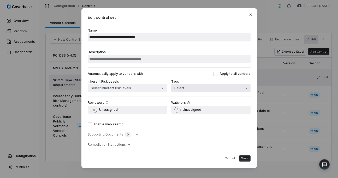
click at [222, 86] on button "Select" at bounding box center [210, 88] width 79 height 8
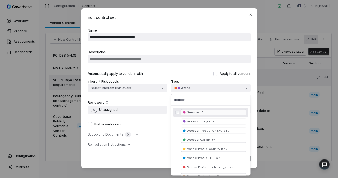
click at [160, 99] on div "Reviewers Unassigned Watchers Unassigned" at bounding box center [169, 107] width 163 height 22
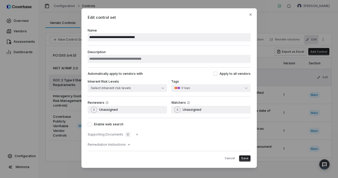
click at [246, 159] on span "Save" at bounding box center [244, 159] width 7 height 4
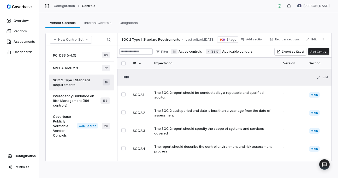
click at [78, 106] on span "Interagency Guidance on Risk Management (156 controls)" at bounding box center [77, 101] width 48 height 14
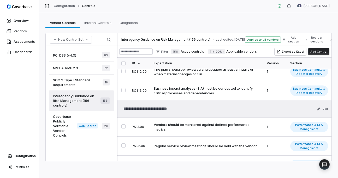
scroll to position [240, 0]
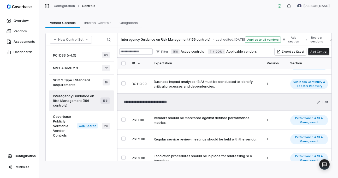
click at [262, 41] on span "Applies to all vendors" at bounding box center [263, 40] width 36 height 6
click at [237, 49] on div "Filter 156 Active controls 11 (100%) Applicable vendors" at bounding box center [188, 52] width 138 height 6
click at [83, 125] on span "Web Search" at bounding box center [87, 126] width 21 height 5
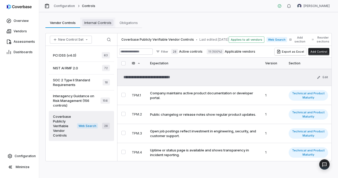
click at [103, 26] on span "Internal Controls" at bounding box center [97, 22] width 31 height 7
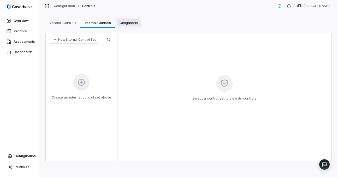
click at [121, 23] on span "Obligations" at bounding box center [129, 22] width 22 height 7
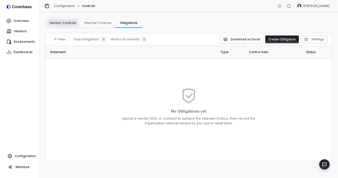
click at [65, 21] on span "Vendor Controls" at bounding box center [63, 22] width 31 height 7
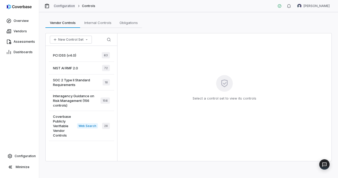
click at [56, 6] on link "Configuration" at bounding box center [64, 6] width 21 height 4
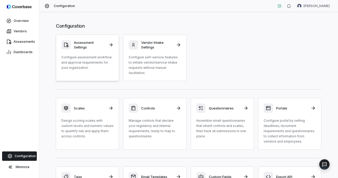
click at [88, 61] on p "Configure assessment workflow and approval requirements for your organization." at bounding box center [87, 63] width 52 height 16
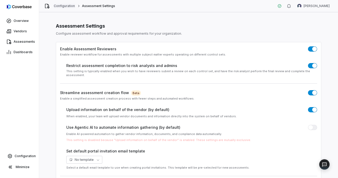
click at [61, 5] on link "Configuration" at bounding box center [64, 6] width 21 height 4
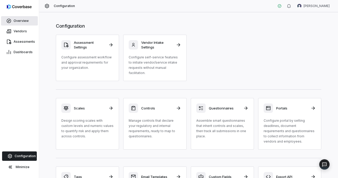
click at [29, 17] on link "Overview" at bounding box center [19, 20] width 37 height 9
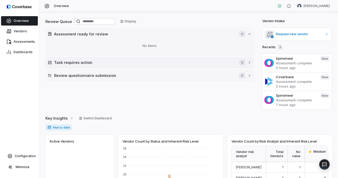
click at [129, 63] on h2 "Task requires action" at bounding box center [144, 62] width 180 height 5
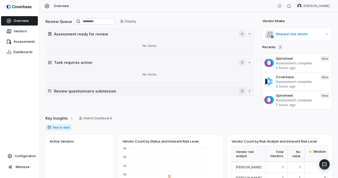
click at [124, 92] on h2 "Review questionnaire submission" at bounding box center [144, 91] width 180 height 5
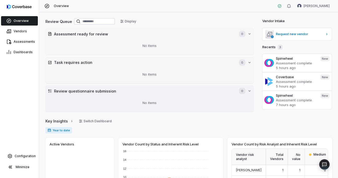
click at [124, 92] on h2 "Review questionnaire submission" at bounding box center [144, 91] width 180 height 5
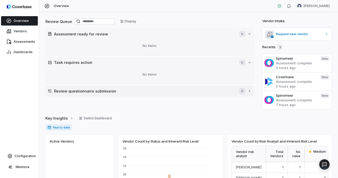
click at [124, 92] on h2 "Review questionnaire submission" at bounding box center [144, 91] width 180 height 5
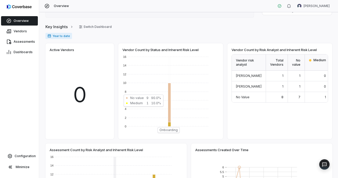
scroll to position [94, 0]
click at [249, 74] on div "[PERSON_NAME]" at bounding box center [249, 76] width 34 height 11
click at [268, 78] on div "1" at bounding box center [277, 76] width 22 height 11
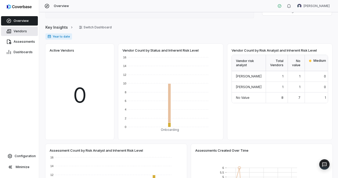
click at [25, 33] on span "Vendors" at bounding box center [20, 31] width 13 height 4
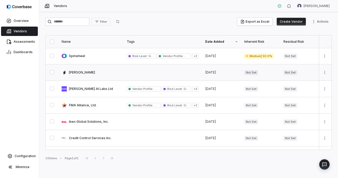
click at [98, 79] on link at bounding box center [90, 73] width 65 height 16
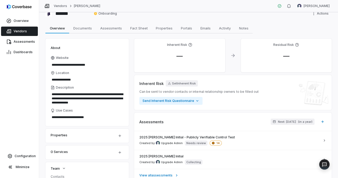
scroll to position [10, 0]
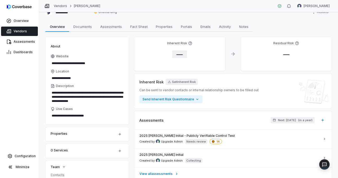
click at [179, 51] on span "—" at bounding box center [179, 55] width 15 height 8
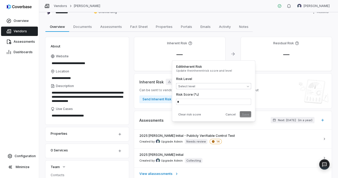
click at [202, 87] on body "**********" at bounding box center [169, 89] width 338 height 178
click at [247, 116] on button "Save" at bounding box center [245, 115] width 11 height 6
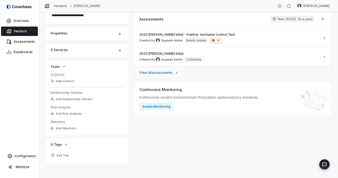
scroll to position [113, 0]
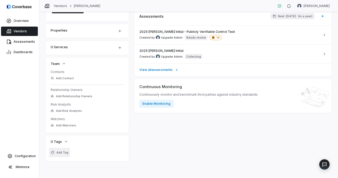
click at [61, 154] on span "Add Tag" at bounding box center [62, 153] width 12 height 4
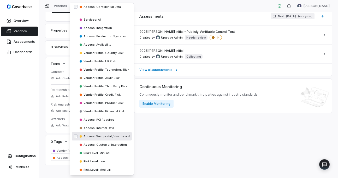
click at [103, 137] on span "Web portal / dashboard" at bounding box center [113, 137] width 34 height 4
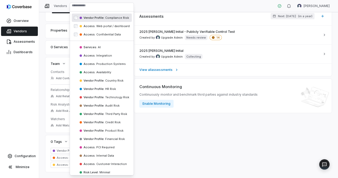
scroll to position [0, 0]
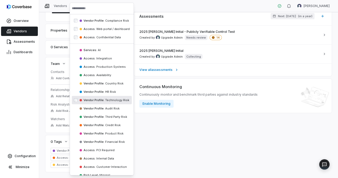
click at [89, 101] on span "Vendor Profile :" at bounding box center [94, 100] width 21 height 4
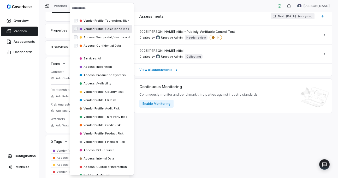
type textarea "*"
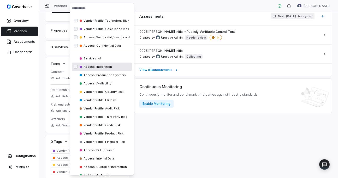
click at [103, 68] on span "Integration" at bounding box center [104, 67] width 16 height 4
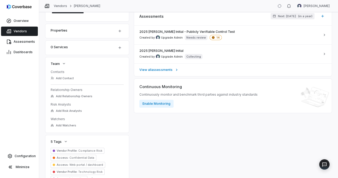
click at [171, 150] on div "Inherent Risk — Critical Residual Risk — Inherent Risk Critical Can be sent to …" at bounding box center [233, 60] width 198 height 253
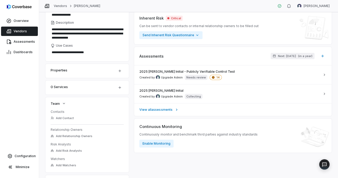
scroll to position [70, 0]
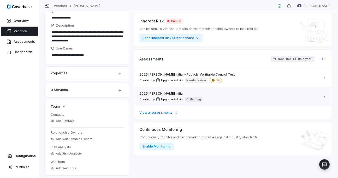
click at [234, 99] on div "2025 [PERSON_NAME] Initial Created by Upgrade Admin Collecting" at bounding box center [229, 97] width 181 height 10
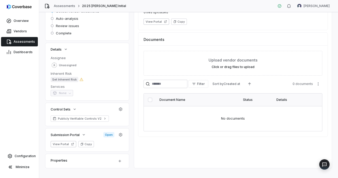
scroll to position [71, 0]
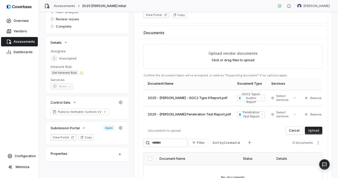
click at [69, 73] on span "Set Inherent Risk" at bounding box center [65, 72] width 28 height 5
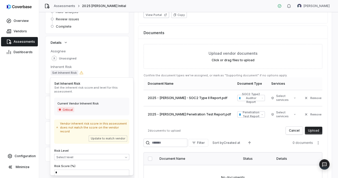
click at [83, 155] on body "**********" at bounding box center [169, 89] width 338 height 178
click at [103, 136] on button "Update to match vendor" at bounding box center [108, 139] width 39 height 6
click at [119, 136] on button "Update to match vendor" at bounding box center [108, 139] width 39 height 6
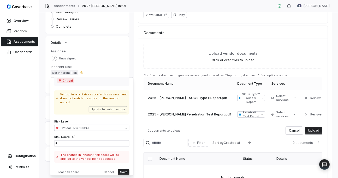
click at [124, 169] on button "Save" at bounding box center [123, 172] width 11 height 6
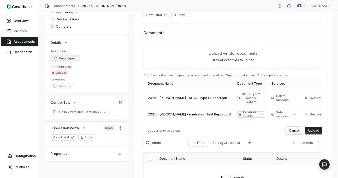
click at [64, 57] on span "Unassigned" at bounding box center [67, 59] width 17 height 4
type input "*"
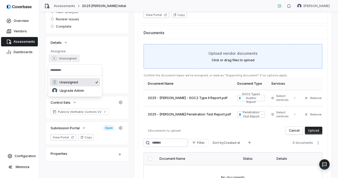
click at [144, 62] on div "Upload vendor documents Click or drag files to upload" at bounding box center [233, 56] width 179 height 25
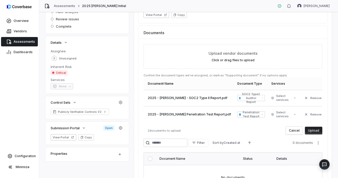
click at [65, 86] on span "None" at bounding box center [62, 87] width 22 height 4
click at [80, 84] on dd "None" at bounding box center [87, 86] width 73 height 6
click at [115, 44] on div "Details" at bounding box center [87, 42] width 73 height 6
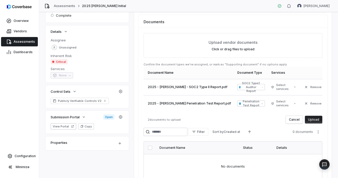
scroll to position [83, 0]
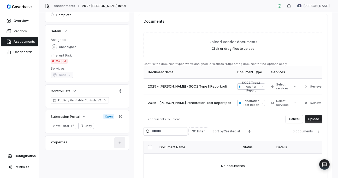
click at [122, 143] on html "**********" at bounding box center [169, 89] width 338 height 178
click at [101, 143] on html "**********" at bounding box center [169, 89] width 338 height 178
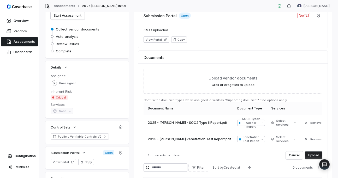
scroll to position [0, 0]
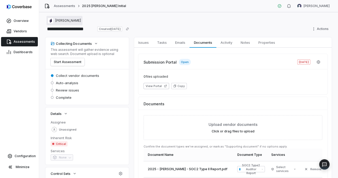
click at [60, 21] on span "[PERSON_NAME]" at bounding box center [68, 21] width 26 height 4
click at [276, 27] on div "**********" at bounding box center [188, 29] width 286 height 8
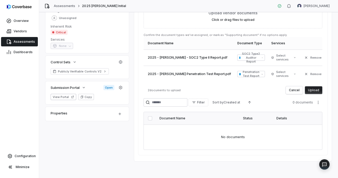
click at [317, 92] on button "Upload" at bounding box center [313, 90] width 17 height 8
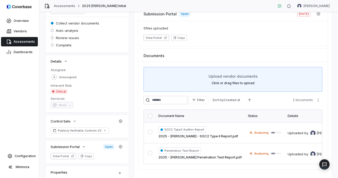
scroll to position [0, 0]
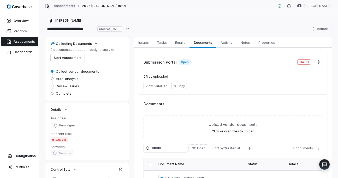
click at [64, 7] on link "Assessments" at bounding box center [64, 6] width 21 height 4
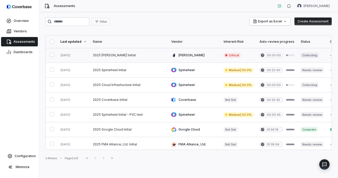
click at [98, 56] on link at bounding box center [129, 55] width 78 height 15
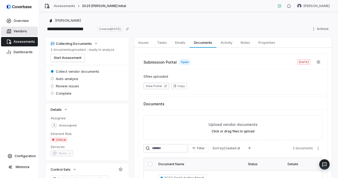
click at [27, 30] on link "Vendors" at bounding box center [19, 31] width 37 height 9
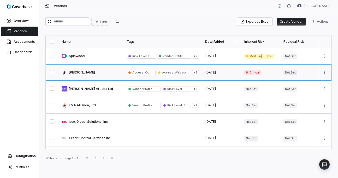
click at [87, 77] on link at bounding box center [90, 73] width 65 height 16
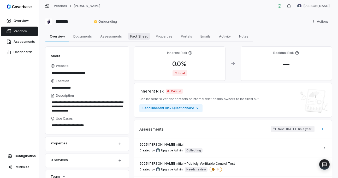
click at [140, 36] on span "Fact Sheet" at bounding box center [139, 36] width 22 height 7
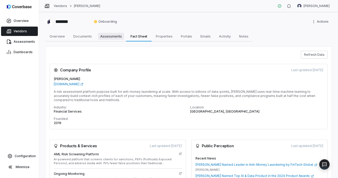
click at [115, 34] on span "Assessments" at bounding box center [111, 36] width 26 height 7
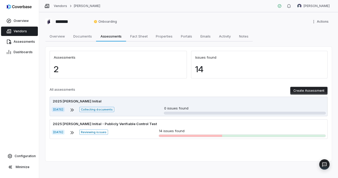
click at [132, 107] on div "[DATE] Collecting documents 0 issues found" at bounding box center [189, 110] width 274 height 8
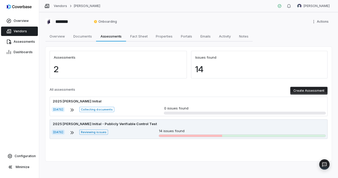
click at [139, 136] on div "[DATE] Reviewing issues 14 issues found" at bounding box center [189, 133] width 274 height 8
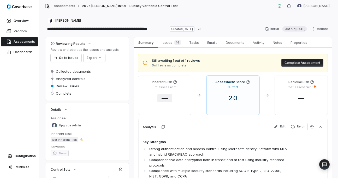
click at [166, 95] on span "—" at bounding box center [164, 99] width 15 height 8
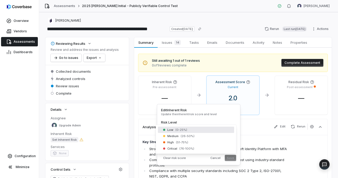
click at [182, 128] on body "**********" at bounding box center [169, 89] width 338 height 178
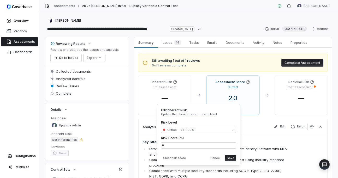
click at [229, 159] on button "Save" at bounding box center [230, 158] width 11 height 6
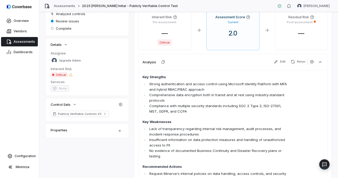
scroll to position [68, 0]
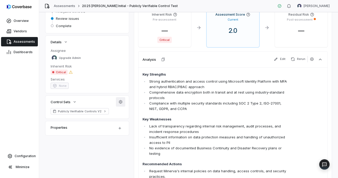
click at [120, 106] on button "button" at bounding box center [120, 101] width 9 height 9
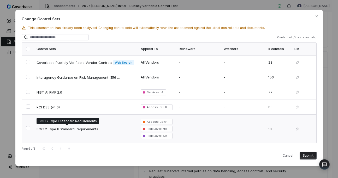
click at [87, 127] on span "SOC 2 Type II Standard Requirements" at bounding box center [68, 129] width 62 height 5
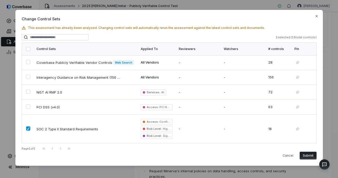
click at [309, 156] on button "Submit" at bounding box center [308, 156] width 17 height 8
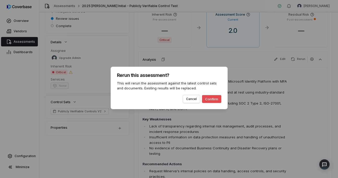
click at [219, 99] on button "Confirm" at bounding box center [211, 99] width 19 height 8
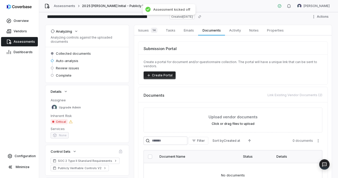
scroll to position [0, 0]
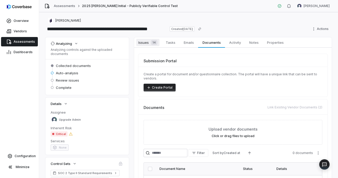
click at [142, 42] on span "Issues 14" at bounding box center [147, 42] width 23 height 7
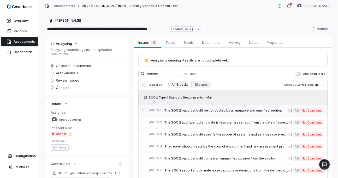
click at [221, 114] on link "# SOC2.1 The SOC 2 report should be conducted by a reputable and qualified audi…" at bounding box center [236, 111] width 174 height 12
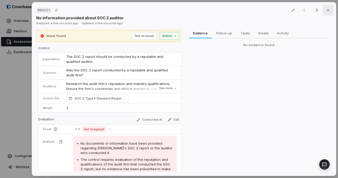
click at [328, 12] on icon "button" at bounding box center [328, 10] width 4 height 4
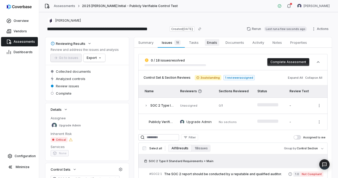
click at [213, 39] on span "Emails" at bounding box center [212, 42] width 14 height 7
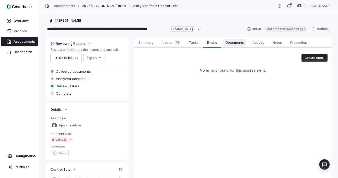
click at [239, 45] on span "Documents" at bounding box center [235, 42] width 23 height 7
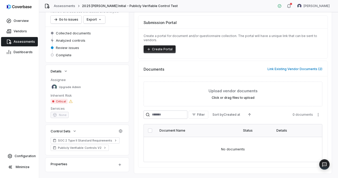
scroll to position [51, 0]
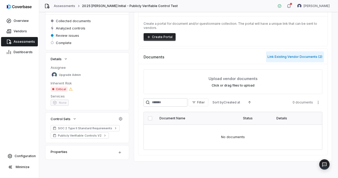
click at [274, 57] on button "Link Existing Vendor Documents ( 2 )" at bounding box center [295, 56] width 58 height 11
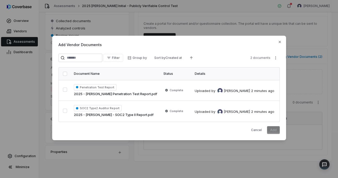
click at [64, 73] on button "button" at bounding box center [65, 74] width 4 height 4
click at [273, 130] on button "Add" at bounding box center [273, 130] width 13 height 8
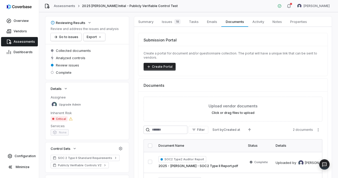
scroll to position [0, 0]
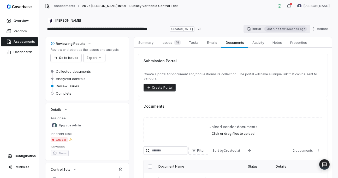
click at [255, 29] on button "Rerun Last run a few seconds ago" at bounding box center [277, 29] width 67 height 8
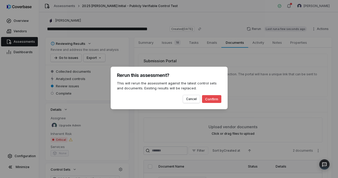
click at [218, 100] on button "Confirm" at bounding box center [211, 99] width 19 height 8
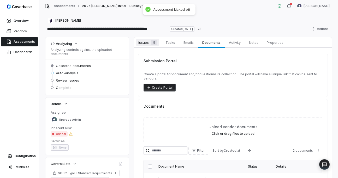
click at [141, 43] on span "Issues 18" at bounding box center [147, 42] width 23 height 7
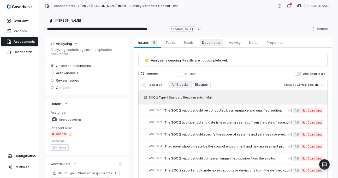
click at [210, 43] on span "Documents" at bounding box center [211, 42] width 23 height 7
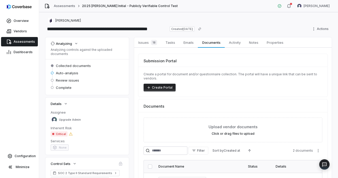
scroll to position [65, 0]
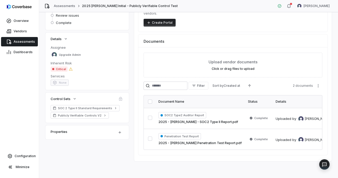
click at [150, 103] on button "button" at bounding box center [150, 102] width 4 height 4
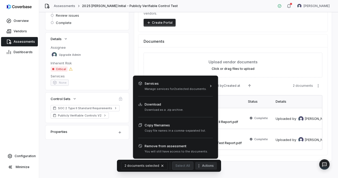
click at [209, 167] on button "Actions" at bounding box center [206, 166] width 22 height 8
click at [134, 43] on html "**********" at bounding box center [169, 89] width 338 height 178
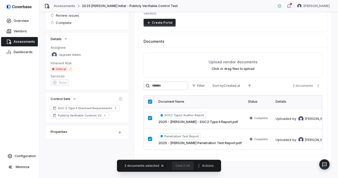
click at [103, 158] on div "Analyzing Analyzing controls against the uploaded documents Collected documents…" at bounding box center [188, 66] width 286 height 189
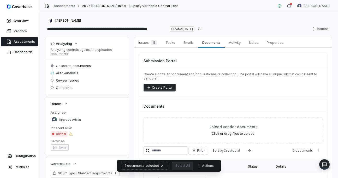
click at [20, 44] on link "Assessments" at bounding box center [19, 41] width 37 height 9
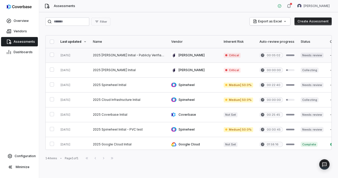
click at [141, 61] on link at bounding box center [129, 55] width 78 height 15
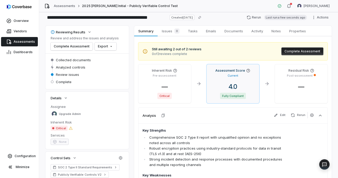
scroll to position [12, 0]
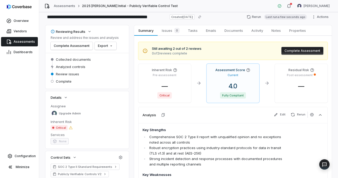
click at [174, 51] on span "0 of 2 reviews complete" at bounding box center [177, 53] width 50 height 4
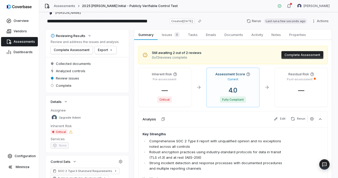
scroll to position [0, 0]
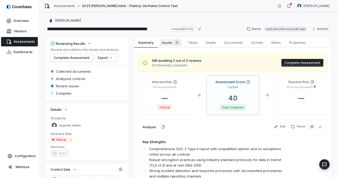
click at [168, 44] on span "Issues 0" at bounding box center [171, 42] width 22 height 7
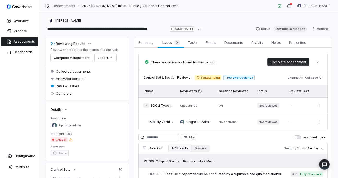
click at [145, 106] on icon "button" at bounding box center [146, 105] width 3 height 3
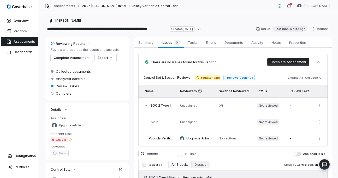
click at [179, 106] on td "Unassigned" at bounding box center [196, 106] width 39 height 16
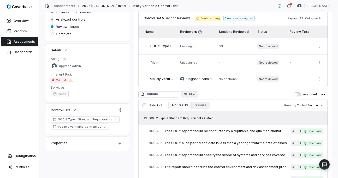
scroll to position [59, 0]
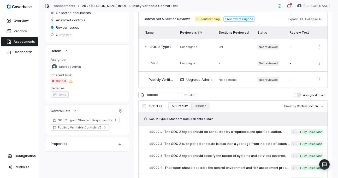
click at [163, 81] on span "Publicly Verifiable Controls V2" at bounding box center [172, 80] width 47 height 4
click at [195, 80] on span "Upgrade Admin" at bounding box center [198, 79] width 25 height 5
click at [319, 107] on body "**********" at bounding box center [169, 89] width 338 height 178
click at [271, 111] on html "**********" at bounding box center [169, 89] width 338 height 178
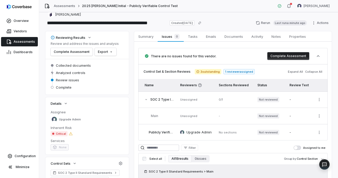
scroll to position [8, 0]
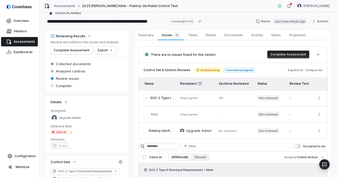
click at [202, 71] on span "3 outstanding" at bounding box center [208, 70] width 27 height 5
click at [274, 99] on span "Not reviewed" at bounding box center [268, 98] width 22 height 5
click at [319, 116] on html "**********" at bounding box center [169, 89] width 338 height 178
click at [320, 99] on html "**********" at bounding box center [169, 89] width 338 height 178
click at [318, 100] on html "**********" at bounding box center [169, 89] width 338 height 178
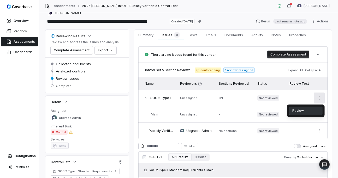
click at [304, 115] on div "Review" at bounding box center [305, 111] width 33 height 8
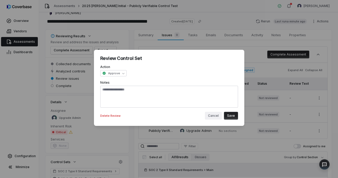
click at [219, 116] on button "Cancel" at bounding box center [213, 116] width 17 height 8
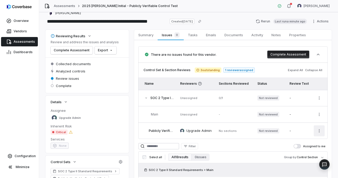
click at [320, 132] on html "**********" at bounding box center [169, 89] width 338 height 178
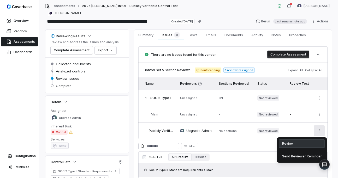
click at [303, 145] on div "Review" at bounding box center [302, 144] width 46 height 8
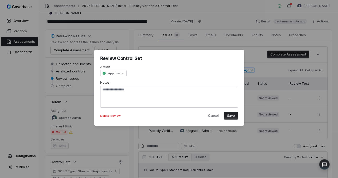
click at [148, 73] on div "**********" at bounding box center [169, 70] width 138 height 11
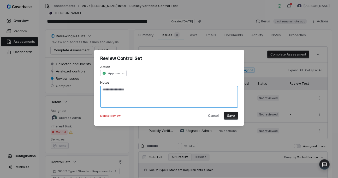
click at [151, 87] on textarea at bounding box center [169, 97] width 138 height 22
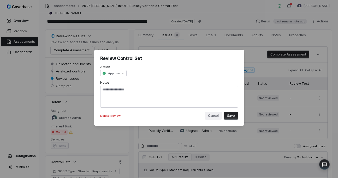
click at [214, 116] on button "Cancel" at bounding box center [213, 116] width 17 height 8
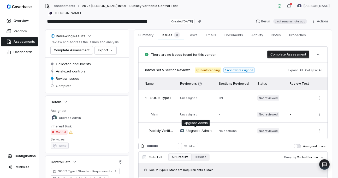
click at [206, 133] on span "Upgrade Admin" at bounding box center [198, 130] width 25 height 5
click at [162, 133] on td "Publicly Verifiable Controls V2" at bounding box center [157, 131] width 39 height 16
click at [162, 132] on span "Publicly Verifiable Controls V2" at bounding box center [172, 131] width 47 height 4
click at [297, 130] on div "-" at bounding box center [300, 131] width 20 height 4
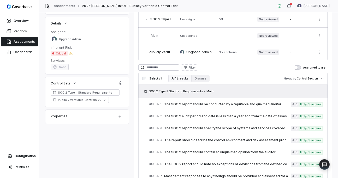
scroll to position [84, 0]
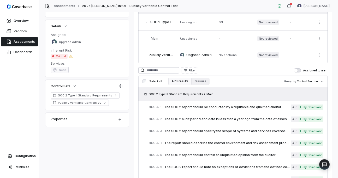
click at [155, 93] on span "SOC 2 Type II Standard Requirements > Main" at bounding box center [181, 94] width 65 height 4
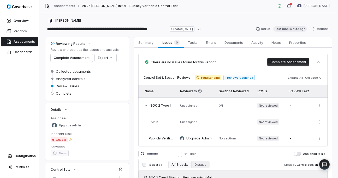
scroll to position [1, 0]
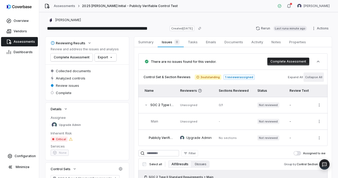
click at [319, 77] on button "Collapse All" at bounding box center [314, 77] width 20 height 9
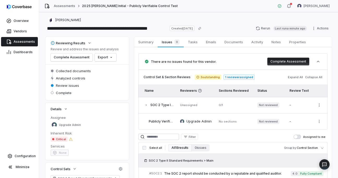
click at [240, 120] on td "No sections" at bounding box center [235, 122] width 39 height 16
click at [319, 121] on html "**********" at bounding box center [169, 89] width 338 height 178
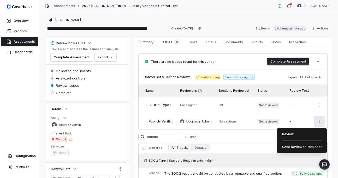
click at [221, 127] on html "**********" at bounding box center [169, 89] width 338 height 178
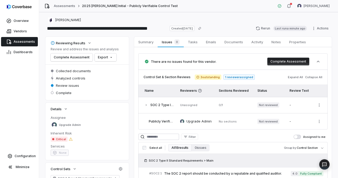
click at [170, 121] on span "Publicly Verifiable Controls V2" at bounding box center [172, 122] width 47 height 4
click at [194, 123] on span "Upgrade Admin" at bounding box center [198, 121] width 25 height 5
click at [189, 108] on td "Unassigned" at bounding box center [196, 105] width 39 height 16
click at [187, 103] on td "Unassigned" at bounding box center [196, 105] width 39 height 16
click at [198, 92] on icon at bounding box center [200, 91] width 4 height 4
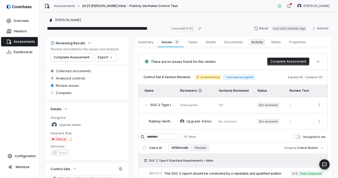
click at [253, 39] on span "Activity" at bounding box center [257, 42] width 16 height 7
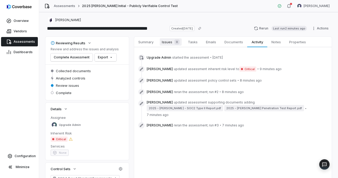
click at [163, 43] on span "Issues 0" at bounding box center [171, 41] width 22 height 7
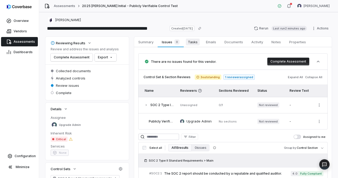
click at [190, 43] on span "Tasks" at bounding box center [193, 42] width 14 height 7
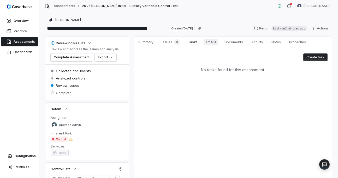
click at [210, 42] on span "Emails" at bounding box center [211, 42] width 14 height 7
click at [237, 43] on span "Documents" at bounding box center [233, 42] width 23 height 7
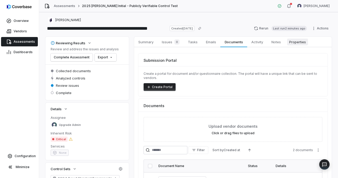
click at [306, 43] on span "Properties" at bounding box center [297, 42] width 21 height 7
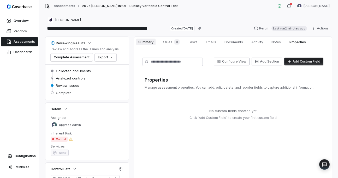
click at [146, 45] on span "Summary" at bounding box center [145, 42] width 19 height 7
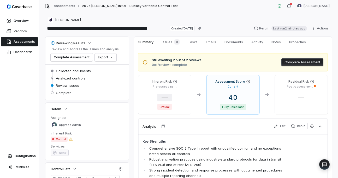
click at [165, 98] on span "—" at bounding box center [164, 98] width 15 height 8
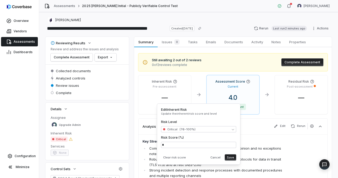
click at [253, 126] on div "Analysis Edit Rerun" at bounding box center [232, 127] width 189 height 16
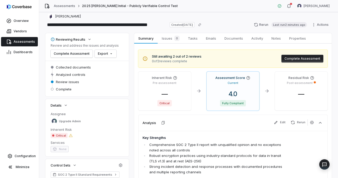
scroll to position [5, 0]
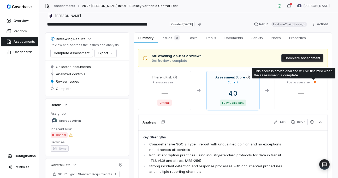
click at [314, 82] on div at bounding box center [315, 82] width 2 height 2
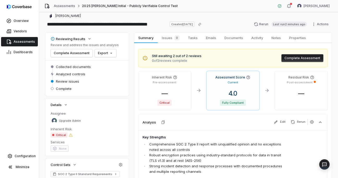
click at [312, 78] on icon at bounding box center [312, 77] width 4 height 4
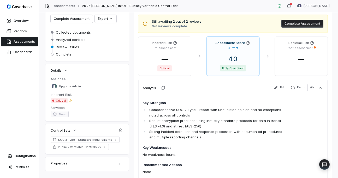
scroll to position [40, 0]
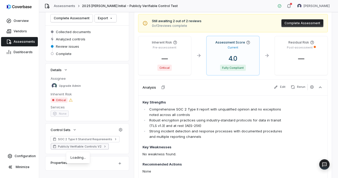
click at [85, 149] on link "Publicly Verifiable Controls V2" at bounding box center [80, 147] width 58 height 6
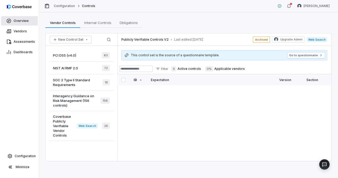
click at [24, 25] on link "Overview" at bounding box center [19, 20] width 37 height 9
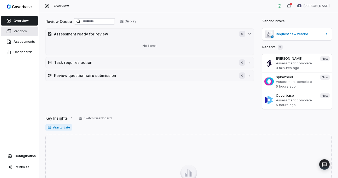
click at [24, 31] on span "Vendors" at bounding box center [20, 31] width 13 height 4
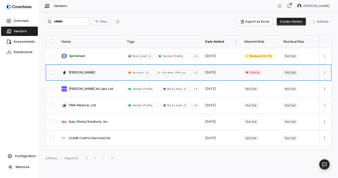
click at [100, 69] on link at bounding box center [90, 73] width 65 height 16
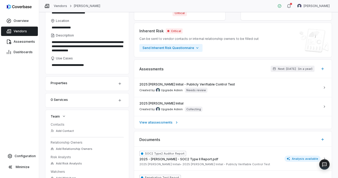
scroll to position [63, 0]
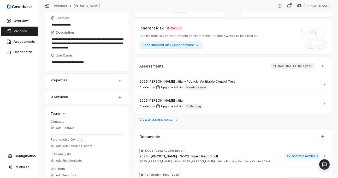
click at [167, 119] on span "View all assessments" at bounding box center [155, 120] width 33 height 4
type textarea "*"
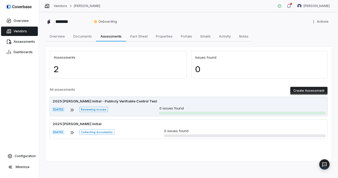
click at [114, 103] on div "2025 [PERSON_NAME] Initial - Publicly Verifiable Control Test" at bounding box center [105, 101] width 106 height 5
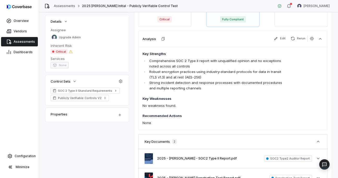
scroll to position [91, 0]
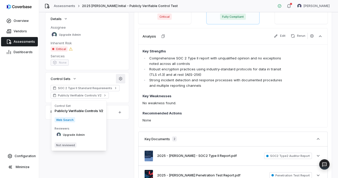
click at [122, 79] on button "button" at bounding box center [120, 78] width 9 height 9
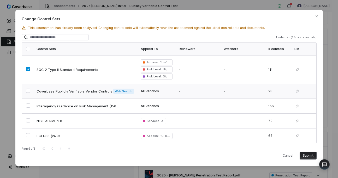
click at [28, 87] on td at bounding box center [27, 91] width 11 height 15
click at [309, 156] on button "Submit" at bounding box center [308, 156] width 17 height 8
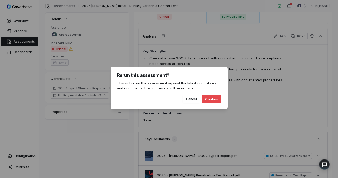
click at [213, 101] on button "Confirm" at bounding box center [211, 99] width 19 height 8
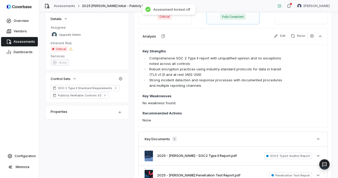
scroll to position [65, 0]
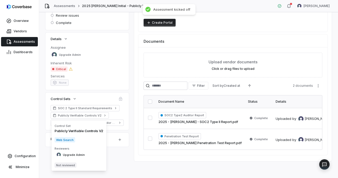
click at [71, 163] on span "Not reviewed" at bounding box center [66, 165] width 22 height 5
click at [69, 140] on span "Web Search" at bounding box center [65, 140] width 21 height 5
click at [69, 131] on div "Publicly Verifiable Controls V2" at bounding box center [79, 131] width 49 height 5
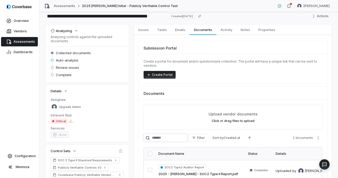
scroll to position [14, 0]
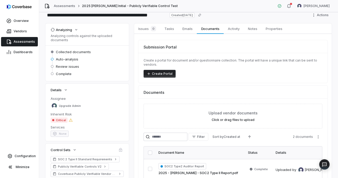
click at [19, 41] on span "Assessments" at bounding box center [24, 42] width 21 height 4
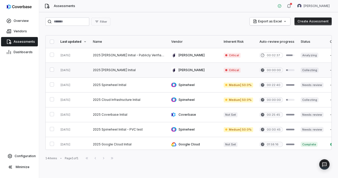
scroll to position [106, 0]
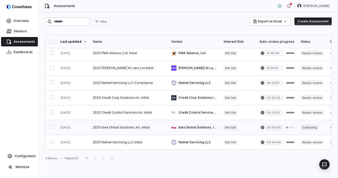
click at [51, 129] on button "button" at bounding box center [52, 127] width 4 height 4
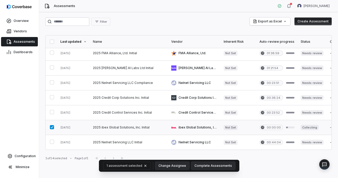
click at [51, 129] on button "button" at bounding box center [52, 127] width 4 height 4
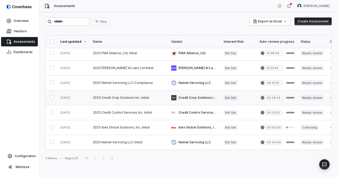
scroll to position [0, 0]
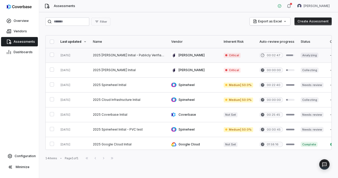
click at [143, 57] on link at bounding box center [129, 55] width 78 height 15
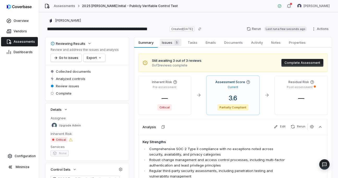
click at [177, 41] on span "5" at bounding box center [176, 42] width 5 height 5
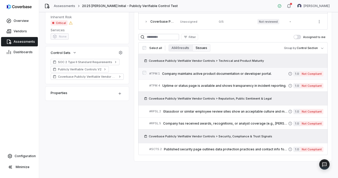
scroll to position [117, 0]
click at [220, 87] on span "Uptime or status page is available and shows transparency in incident reporting." at bounding box center [225, 86] width 126 height 4
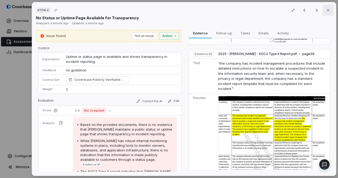
click at [328, 10] on icon "button" at bounding box center [328, 10] width 2 height 2
